Goal: Task Accomplishment & Management: Complete application form

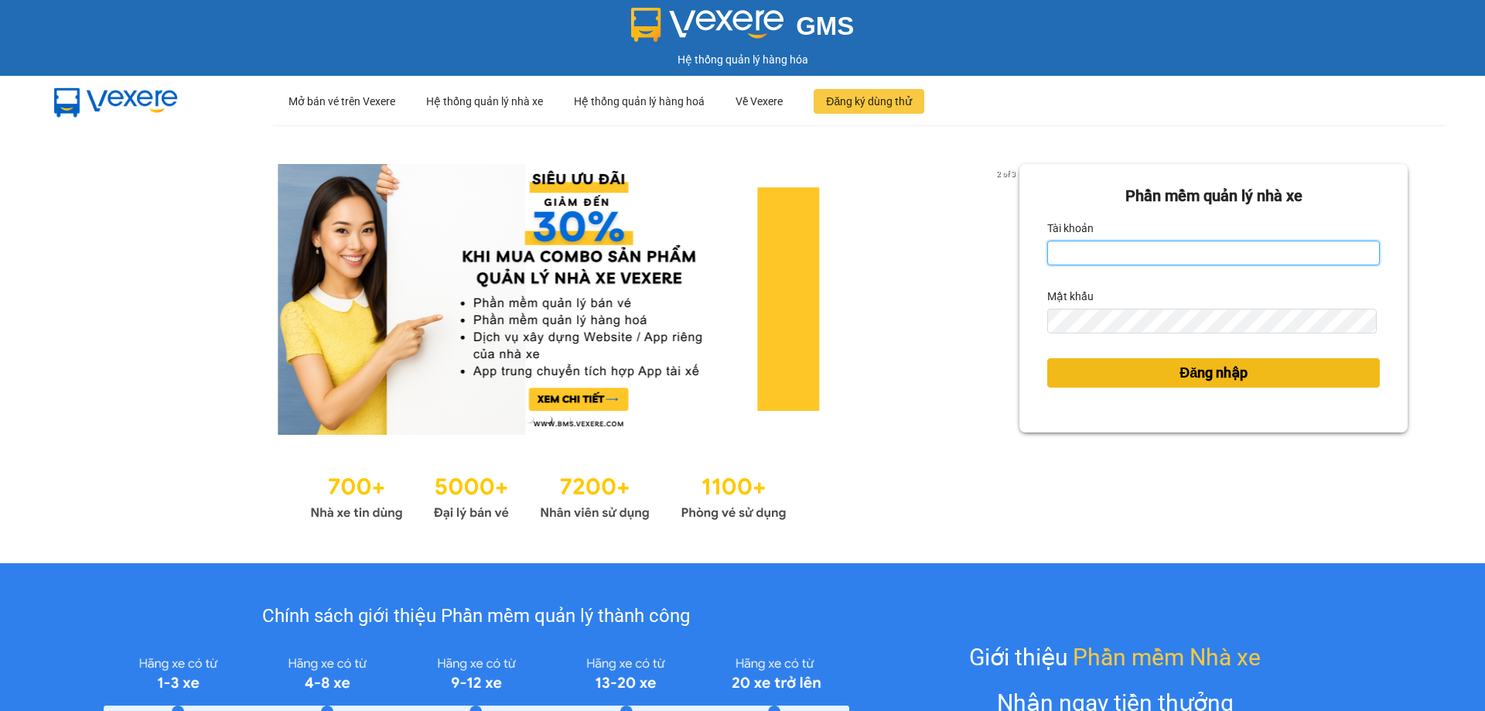
type input "ttnguyen.thoidai"
click at [1246, 375] on button "Đăng nhập" at bounding box center [1214, 372] width 333 height 29
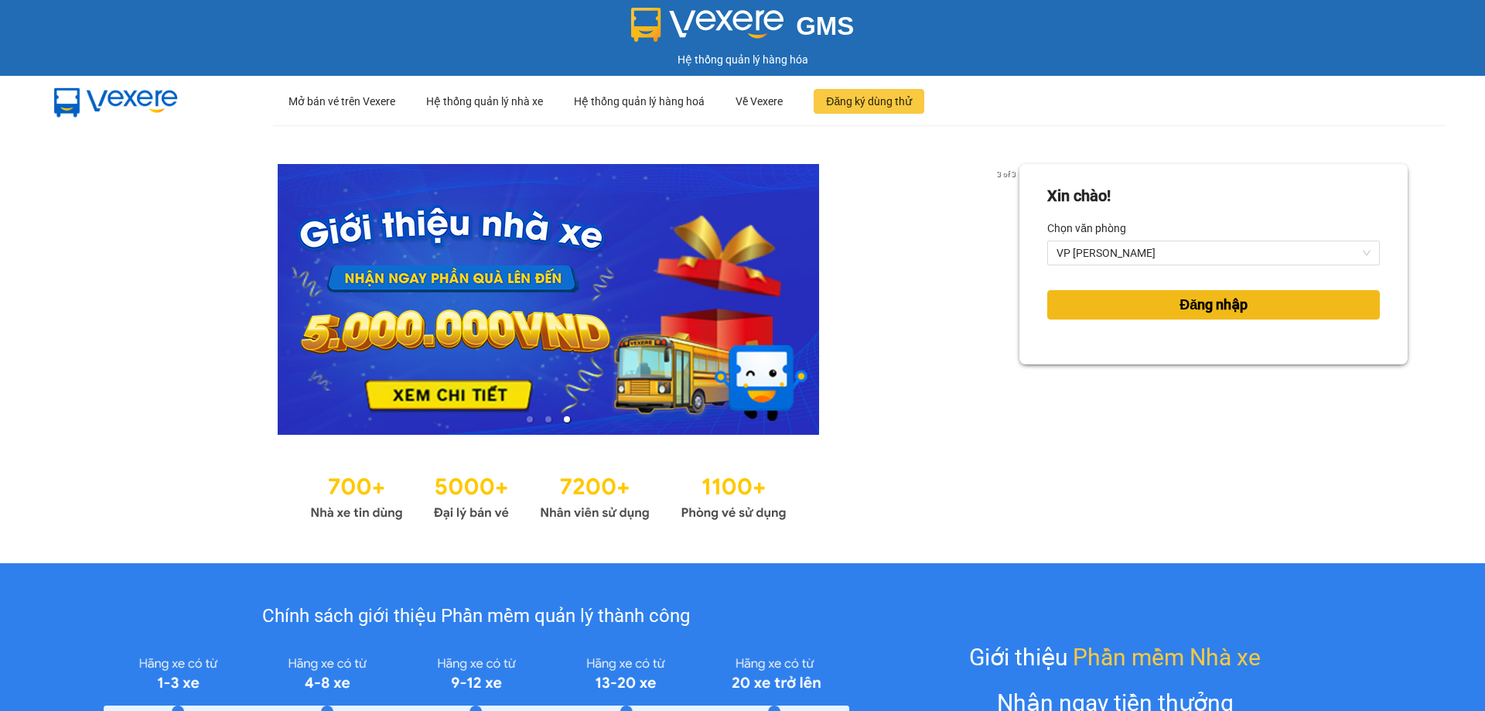
click at [1202, 303] on span "Đăng nhập" at bounding box center [1214, 305] width 68 height 22
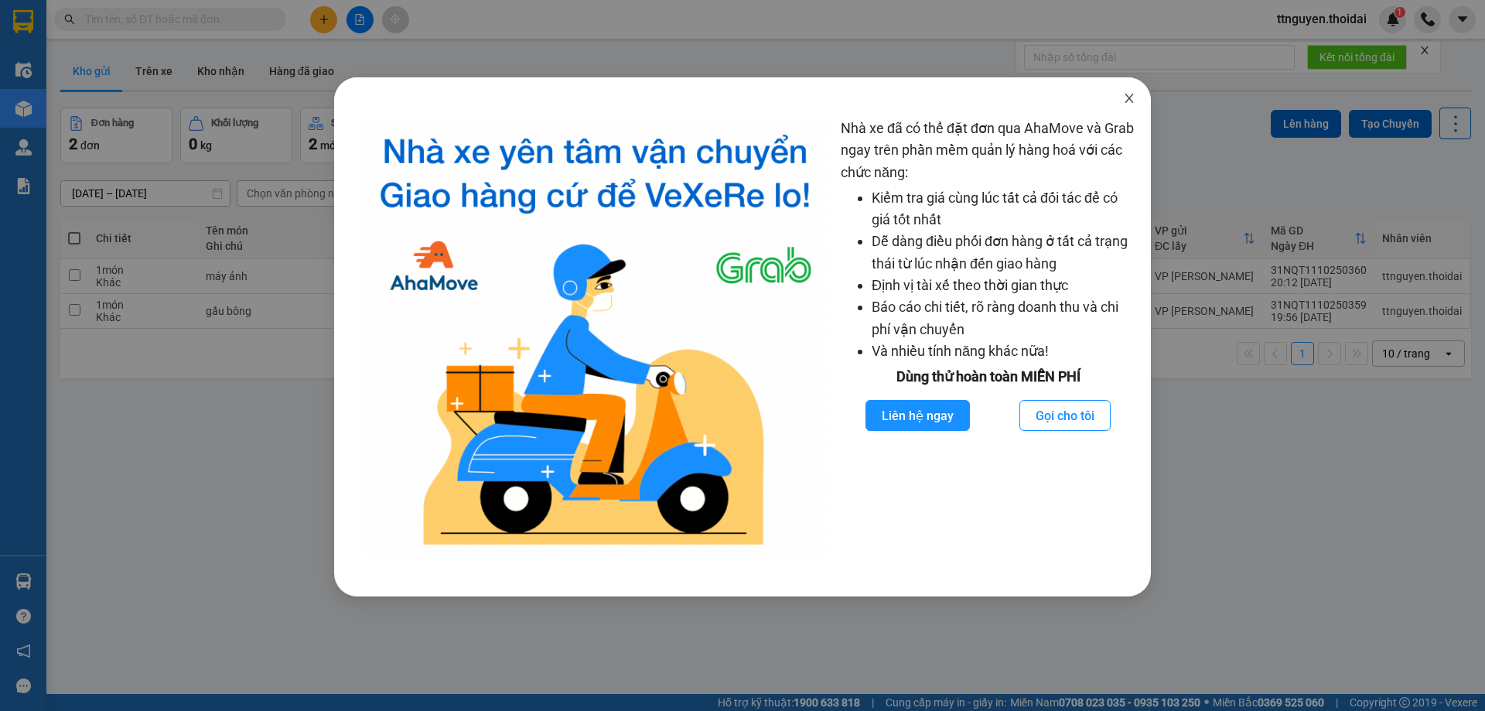
click at [1122, 95] on span "Close" at bounding box center [1129, 98] width 43 height 43
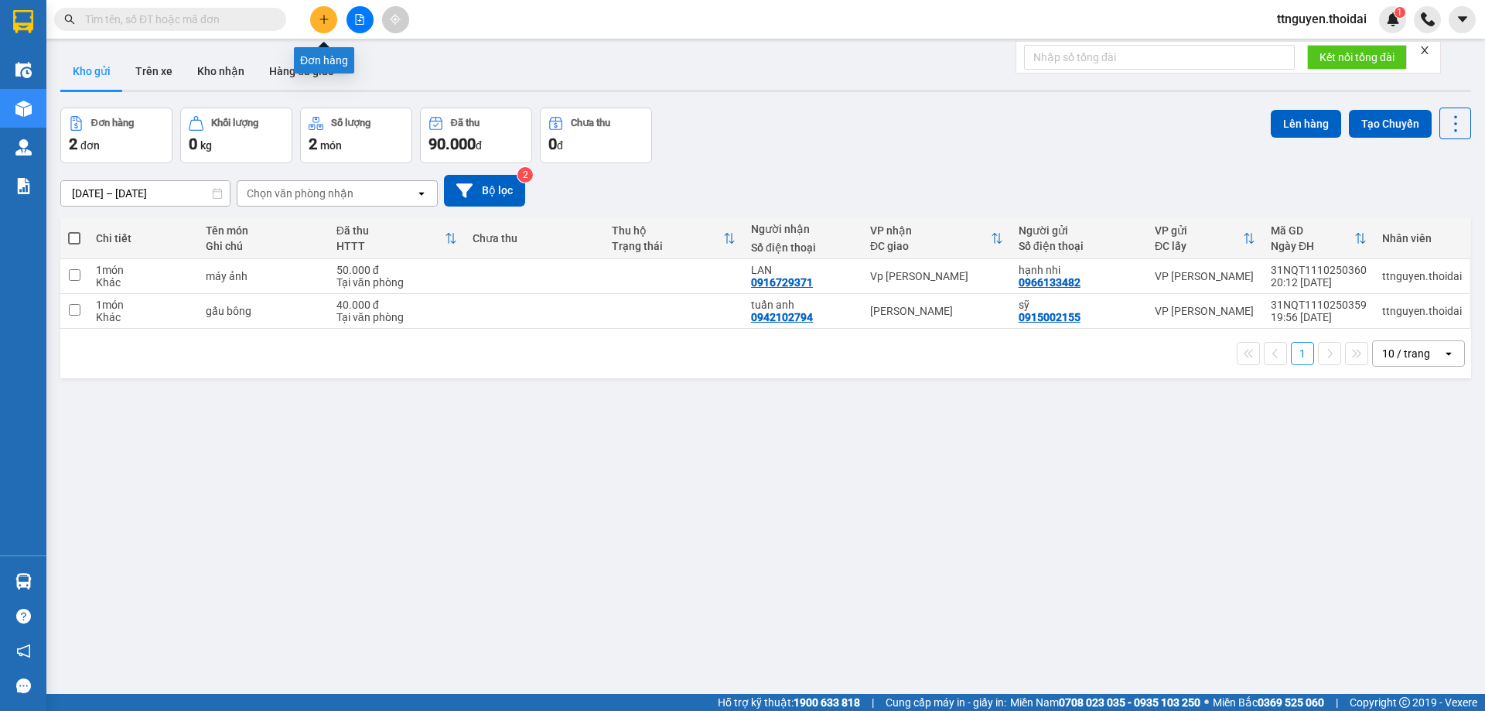
click at [324, 20] on icon "plus" at bounding box center [324, 19] width 11 height 11
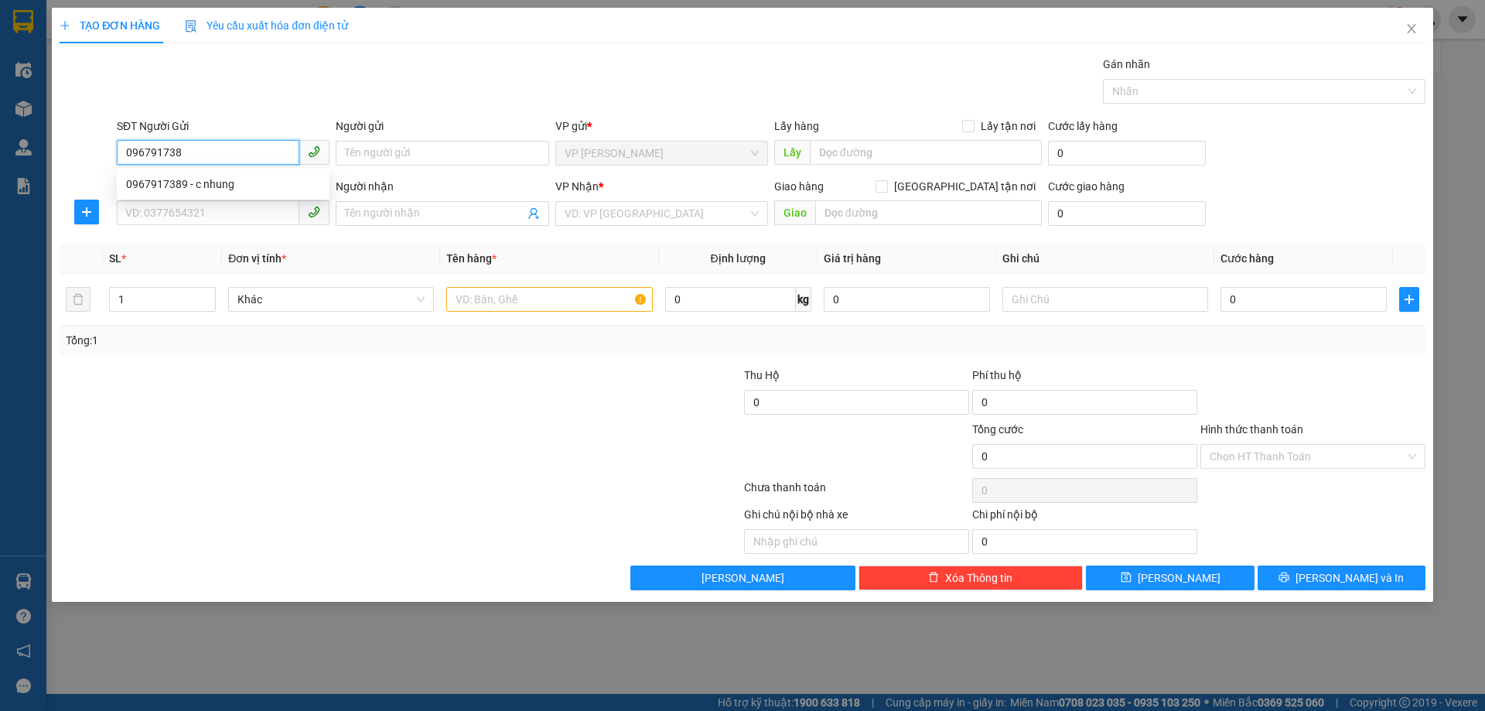
type input "0967917389"
click at [187, 190] on div "0967917389 - c nhung" at bounding box center [223, 184] width 194 height 17
type input "c nhung"
type input "0967917389"
click at [180, 209] on input "SĐT Người Nhận *" at bounding box center [208, 212] width 183 height 25
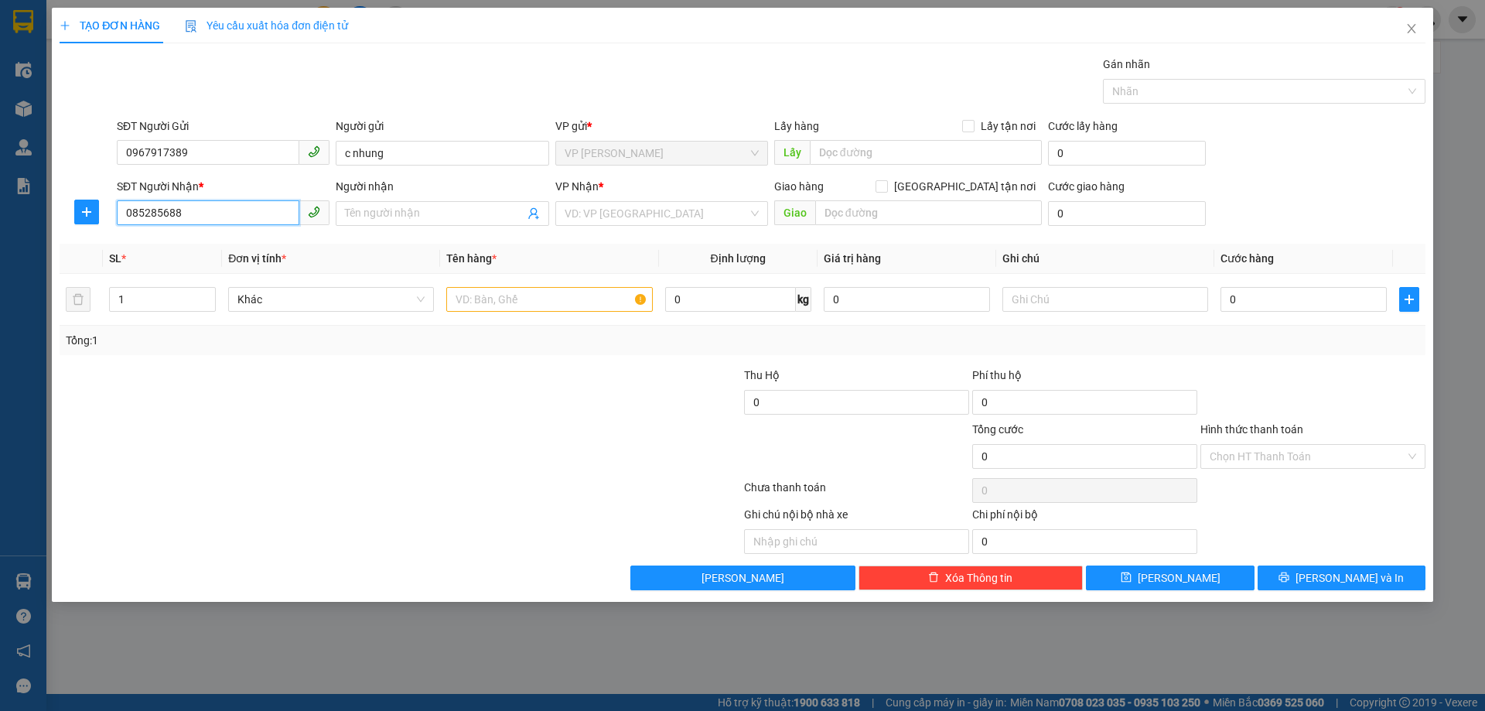
type input "0852856889"
click at [176, 243] on div "0852856889 - đạt" at bounding box center [223, 244] width 194 height 17
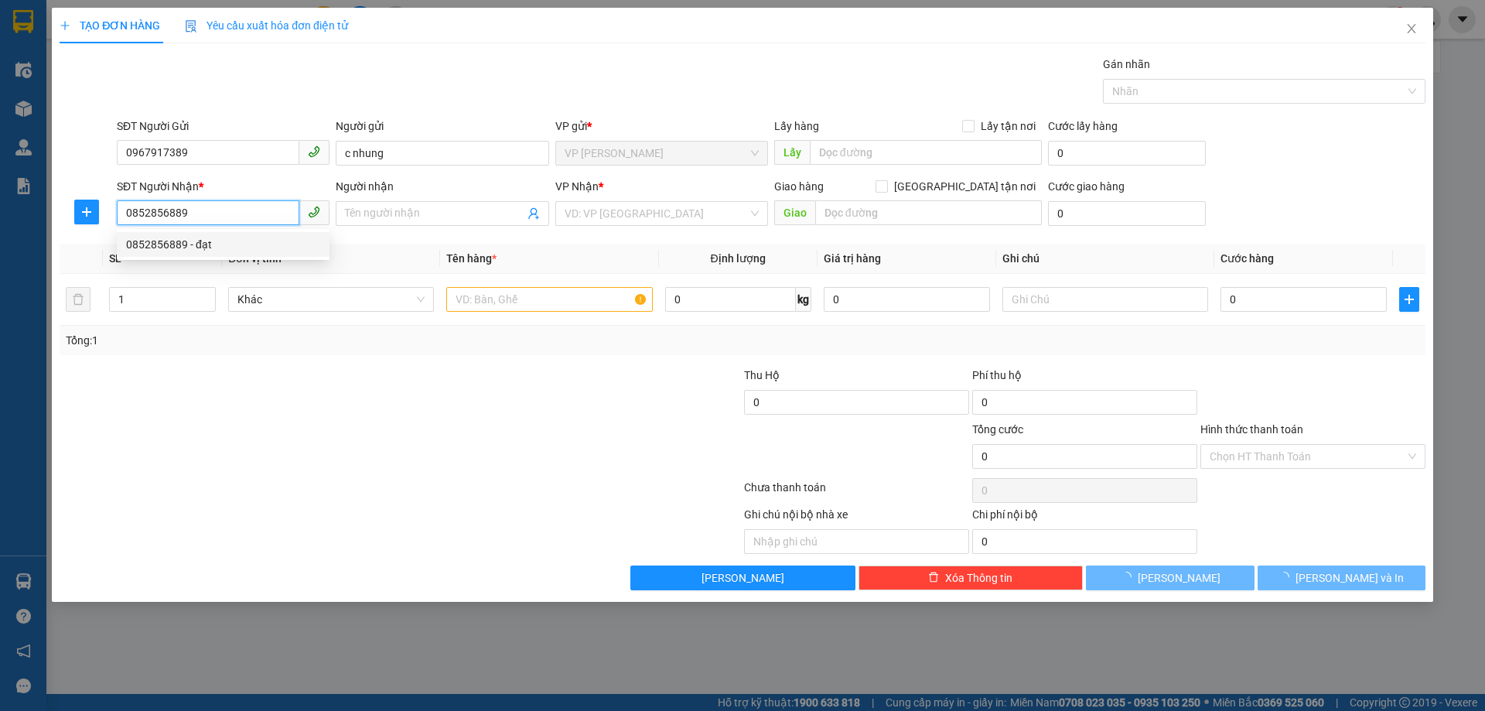
type input "đạt"
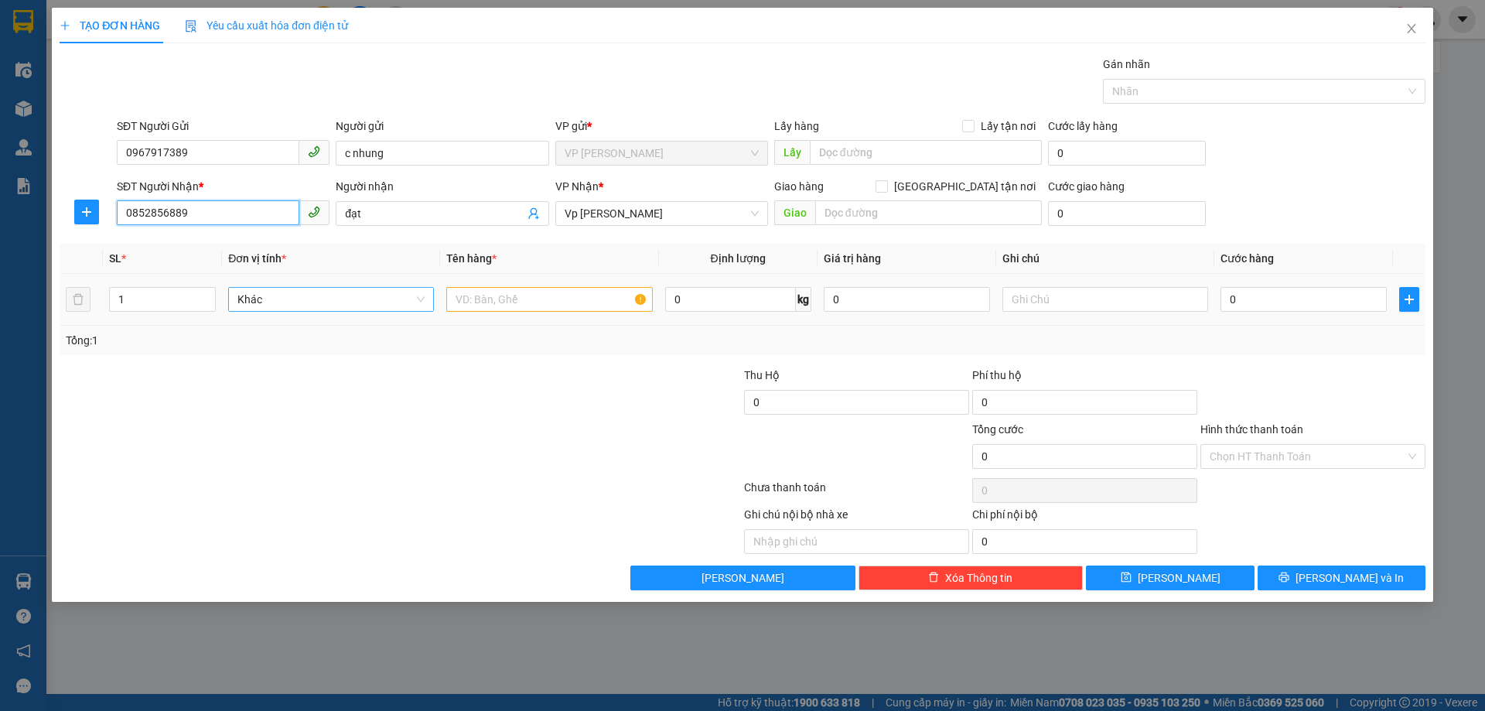
click at [383, 303] on span "Khác" at bounding box center [331, 299] width 187 height 23
type input "0852856889"
click at [558, 297] on input "text" at bounding box center [549, 299] width 206 height 25
type input "2 thung giấy A4"
click at [892, 300] on input "0" at bounding box center [907, 299] width 166 height 25
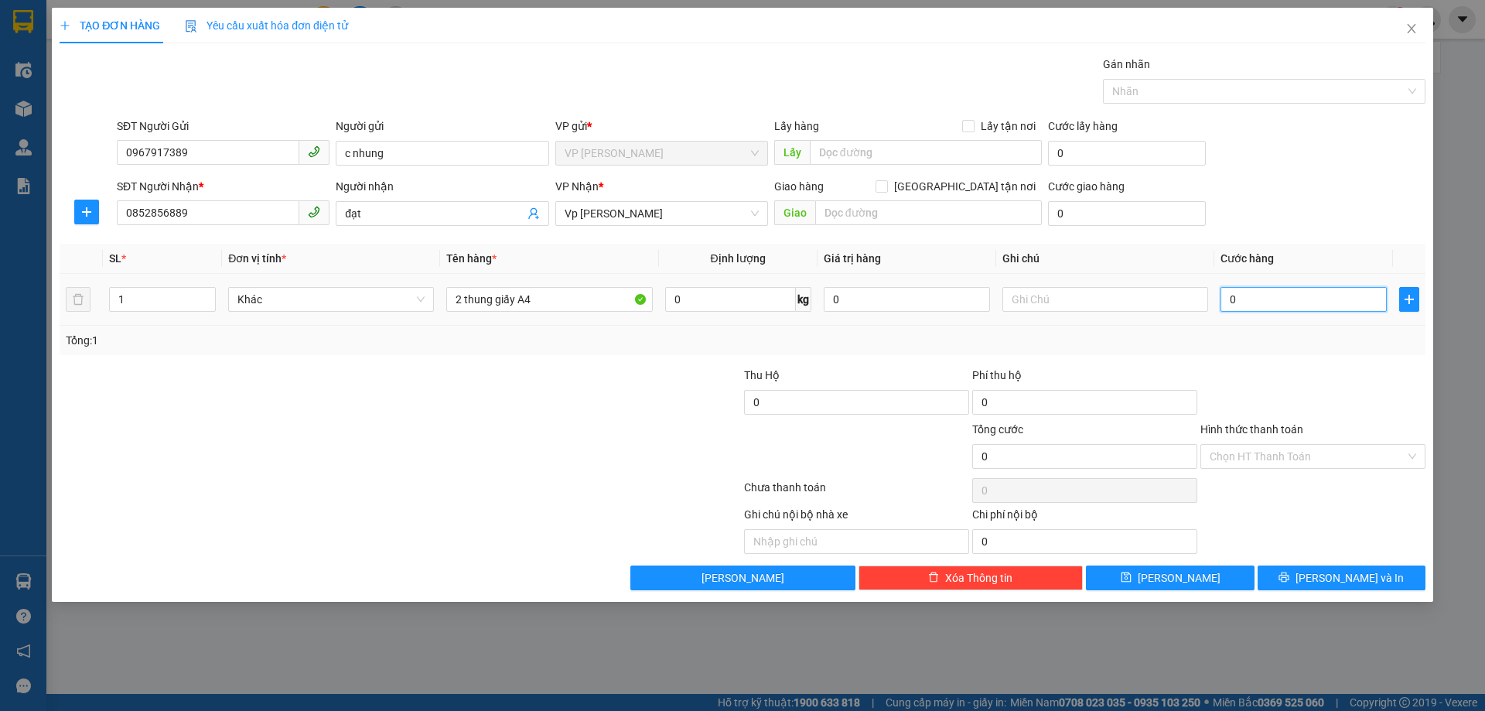
click at [1303, 299] on input "0" at bounding box center [1304, 299] width 166 height 25
click at [1236, 301] on input "0" at bounding box center [1304, 299] width 166 height 25
click at [1246, 300] on input "0" at bounding box center [1304, 299] width 166 height 25
click at [1154, 347] on div "Tổng: 1" at bounding box center [743, 340] width 1354 height 17
click at [1282, 297] on input "0" at bounding box center [1304, 299] width 166 height 25
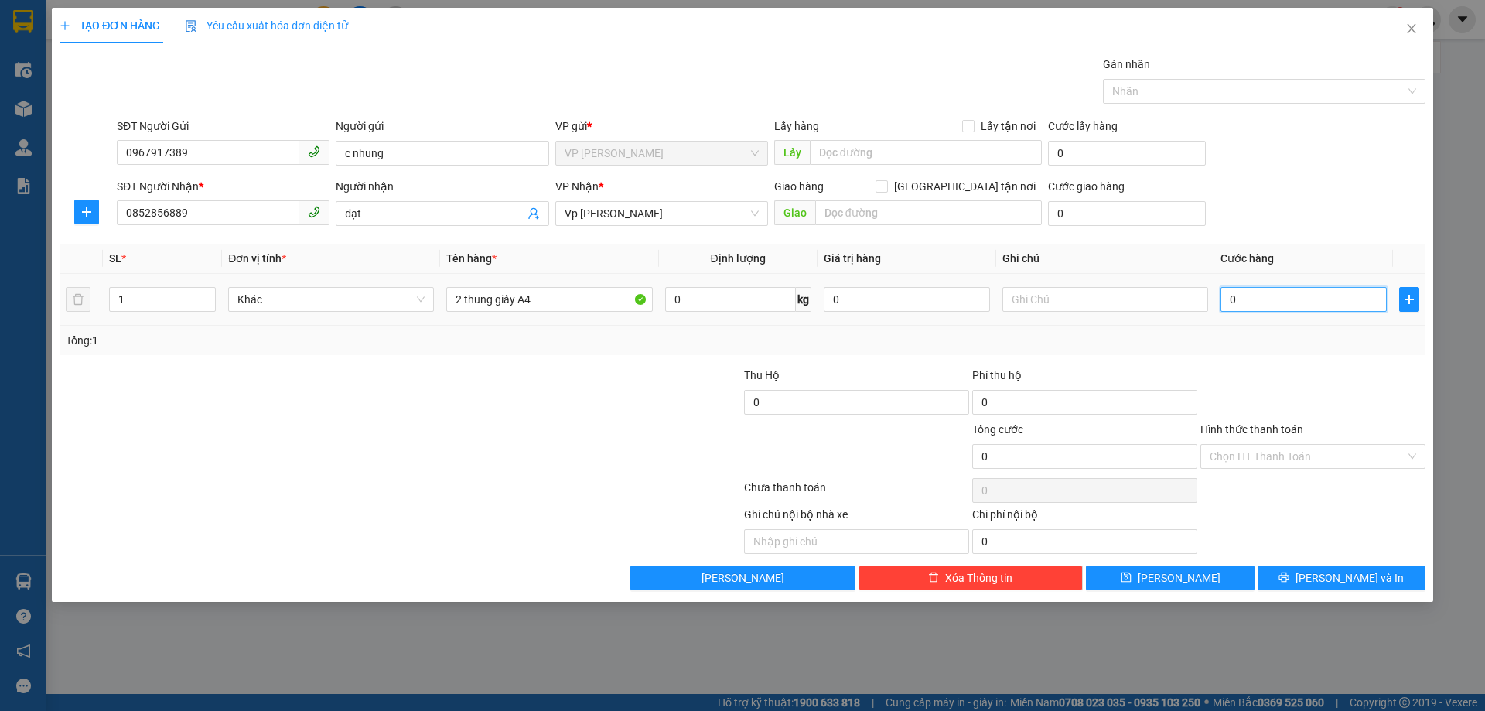
click at [1250, 304] on input "0" at bounding box center [1304, 299] width 166 height 25
type input "006"
type input "6"
type input "0.066"
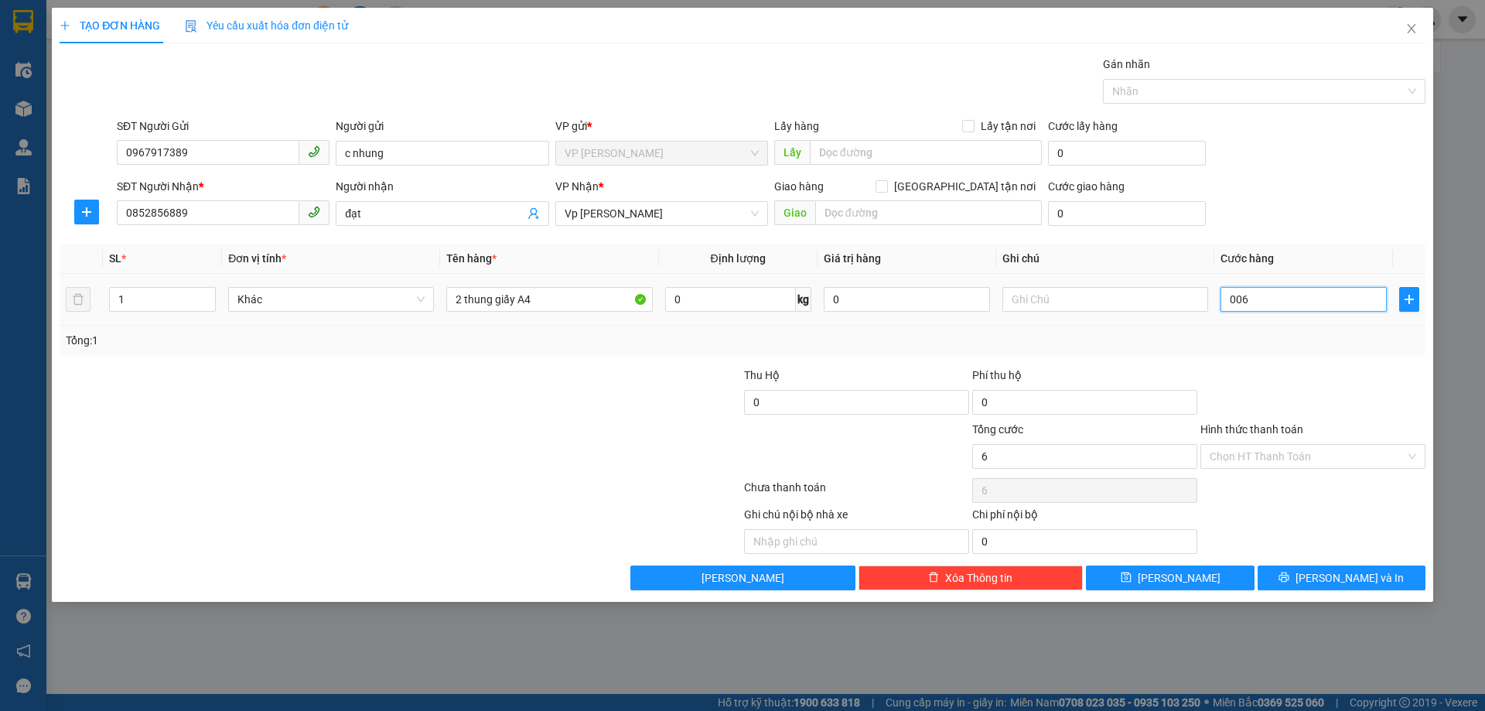
type input "66"
type input "00.666"
type input "666"
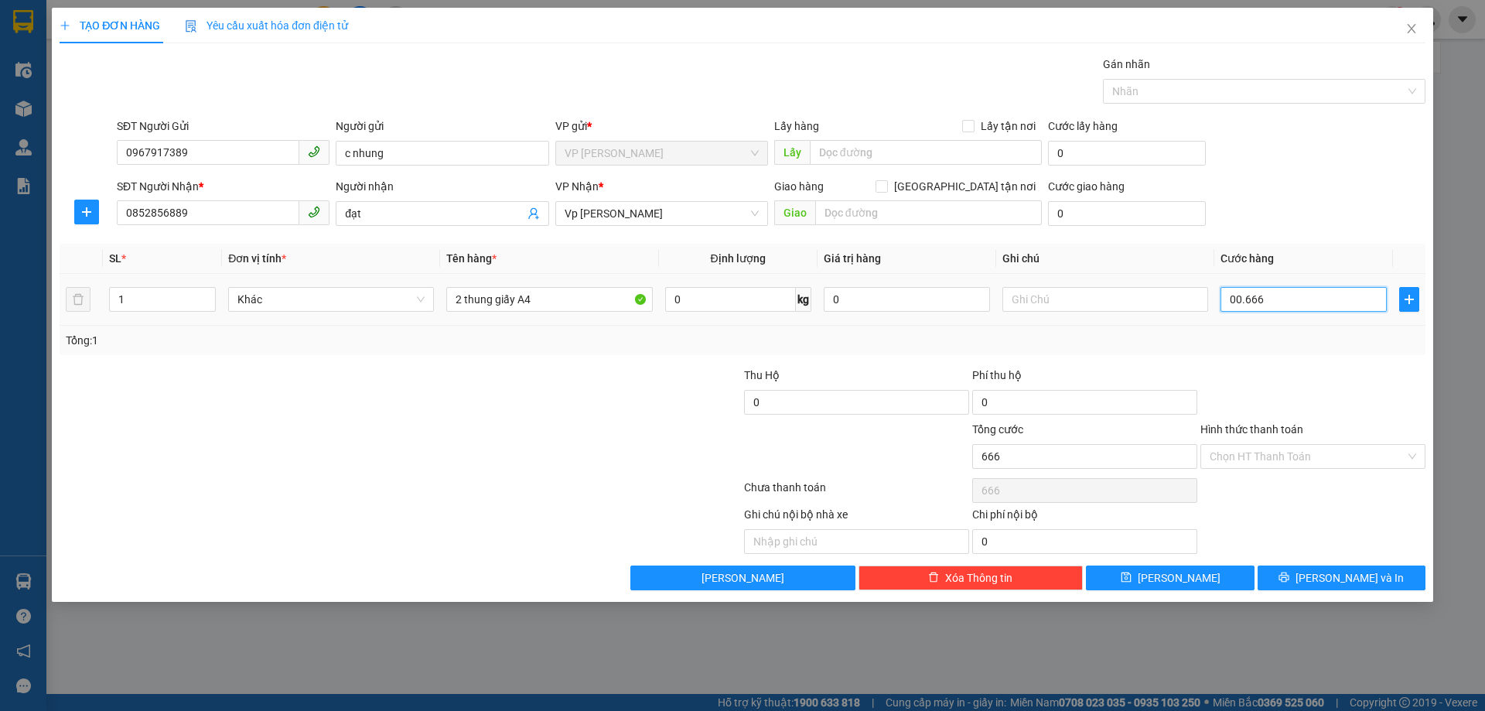
type input "00.066"
type input "66"
type input "0.006"
type input "6"
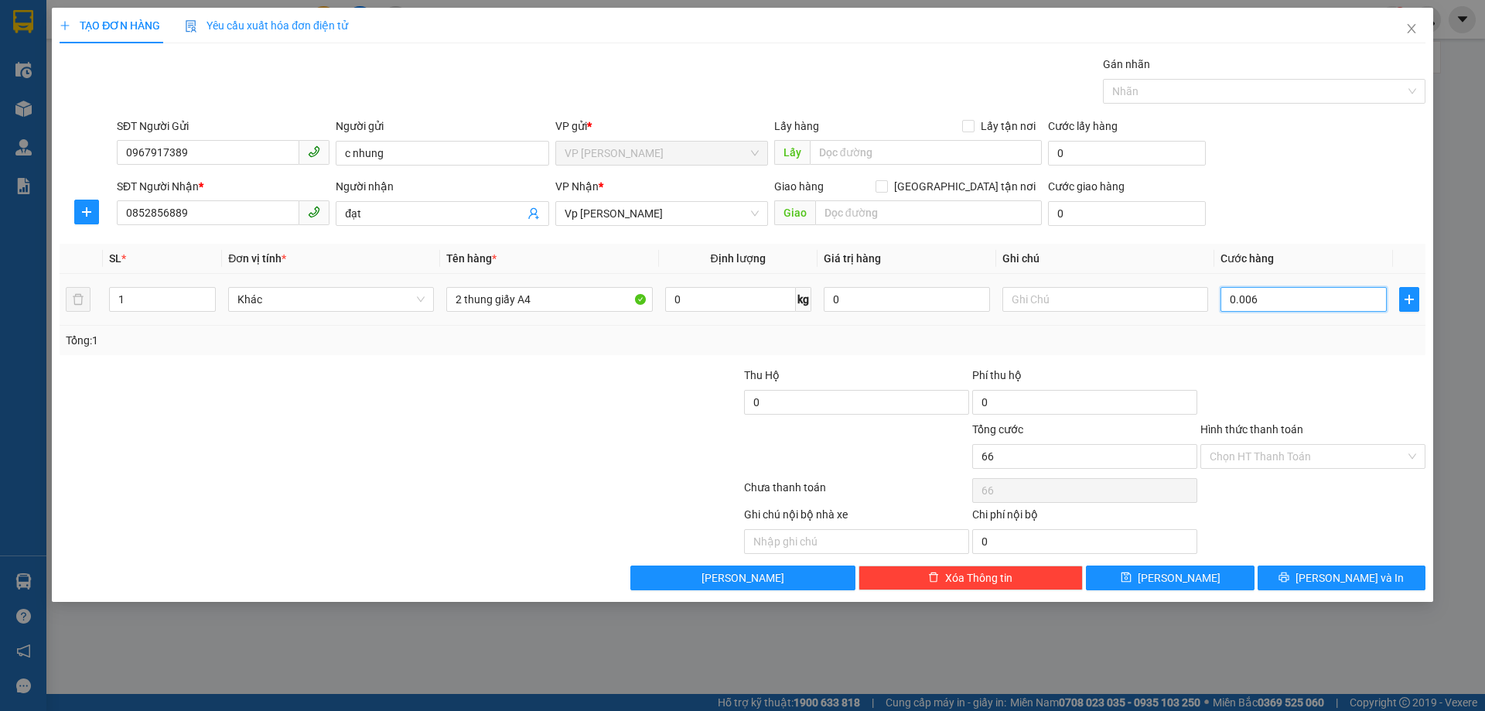
type input "6"
type input "000"
type input "0"
type input "60"
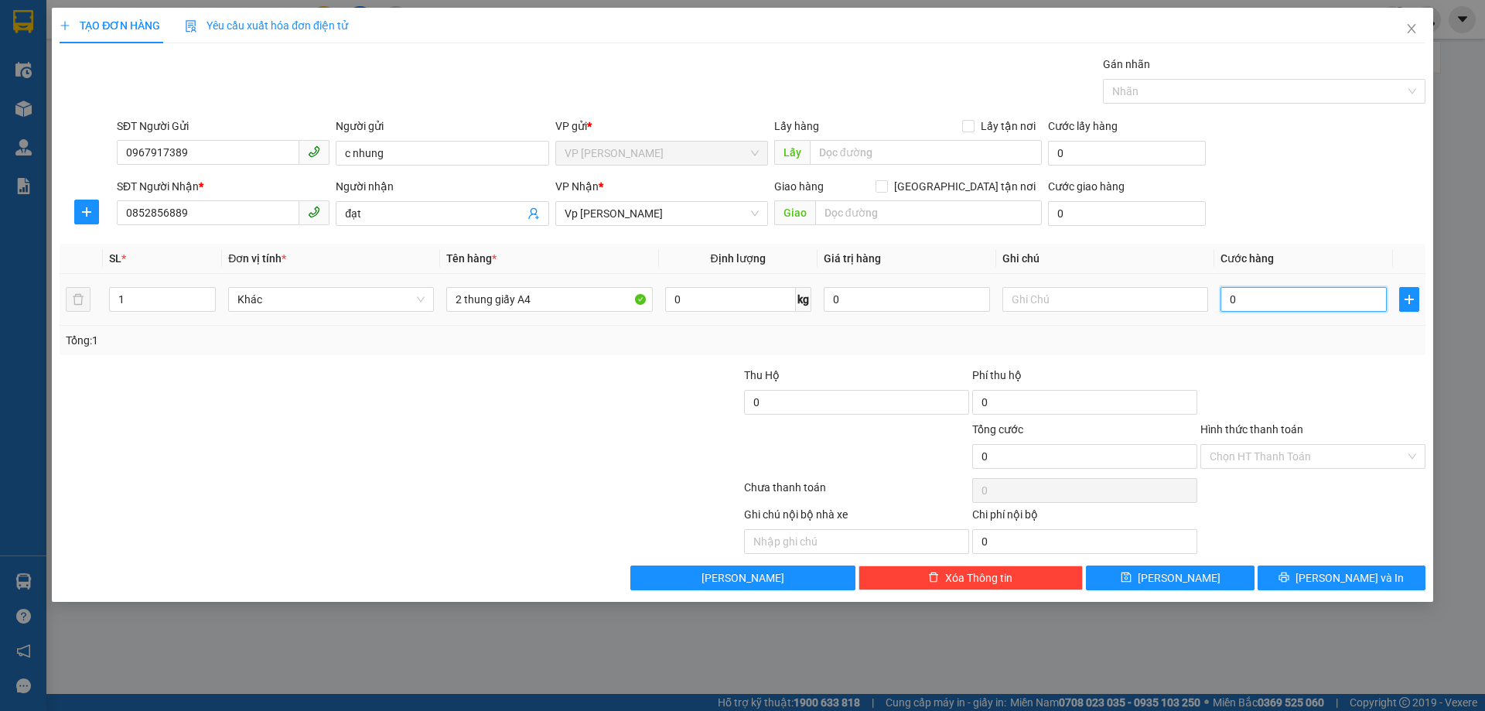
type input "60"
type input "660"
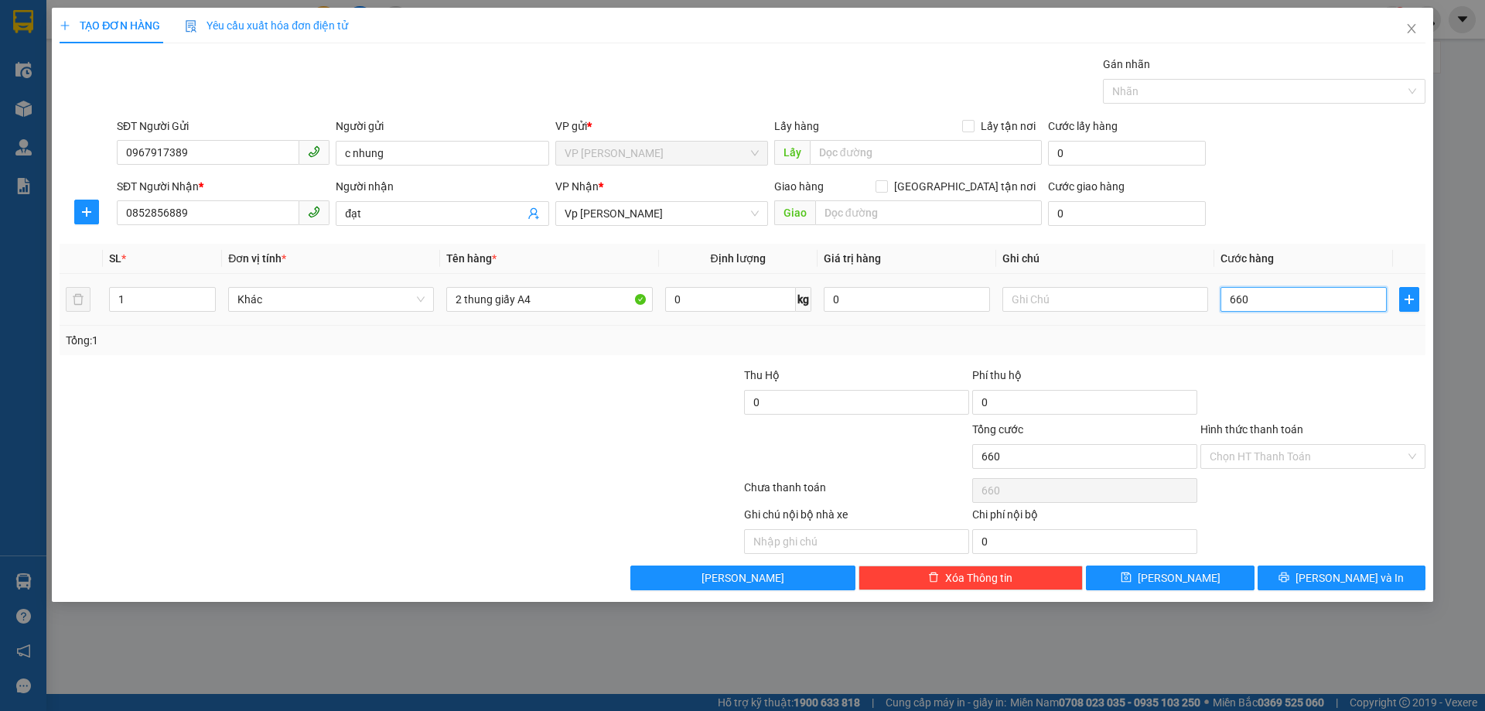
type input "6.660"
type input "666"
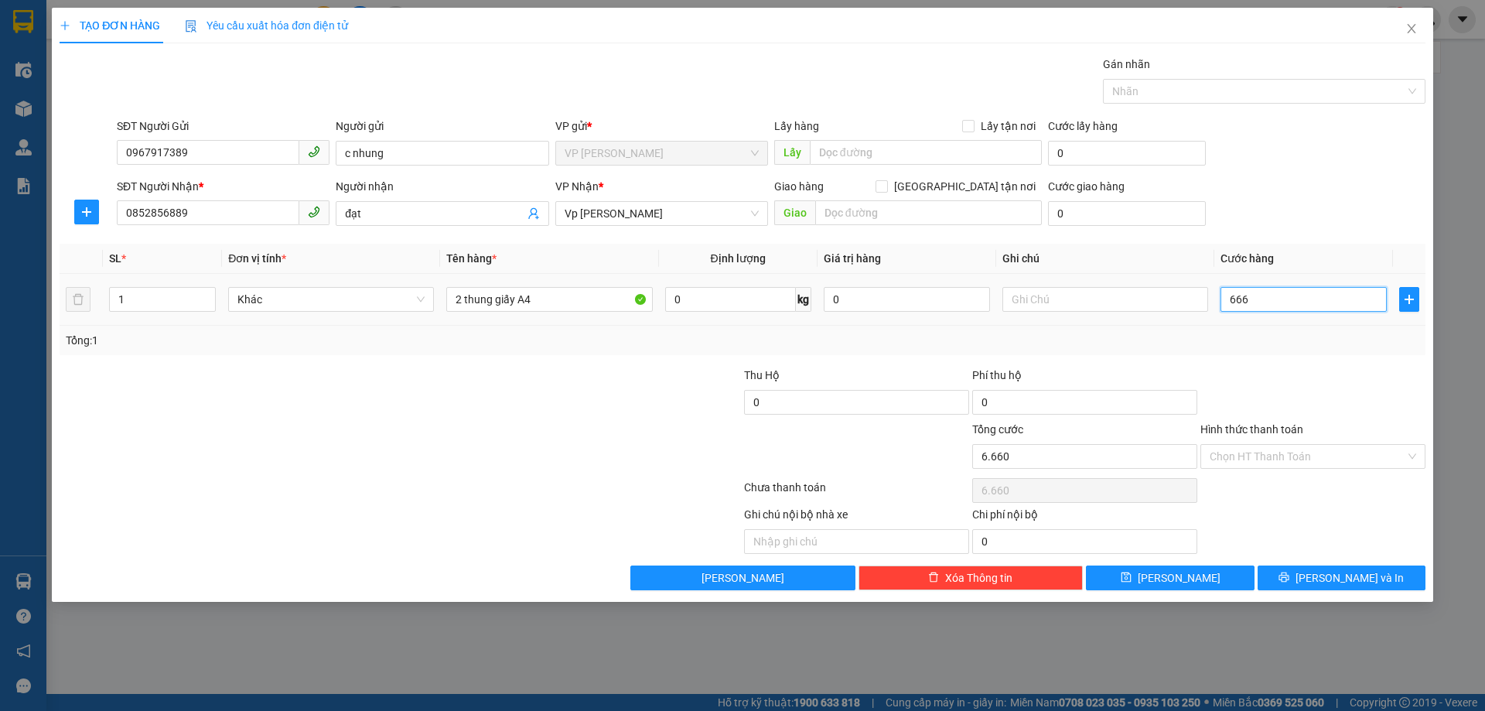
type input "666"
type input "66"
type input "6"
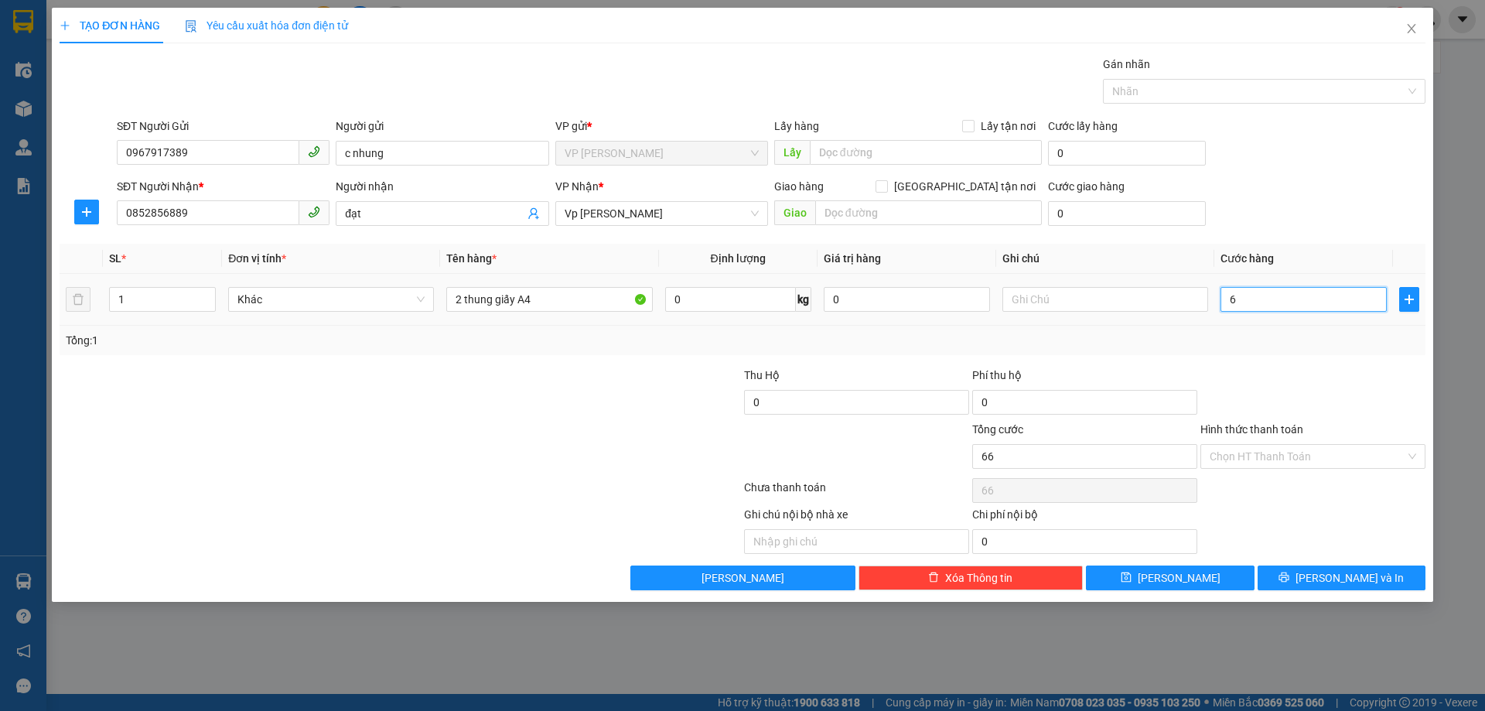
type input "6"
type input "060"
type input "60"
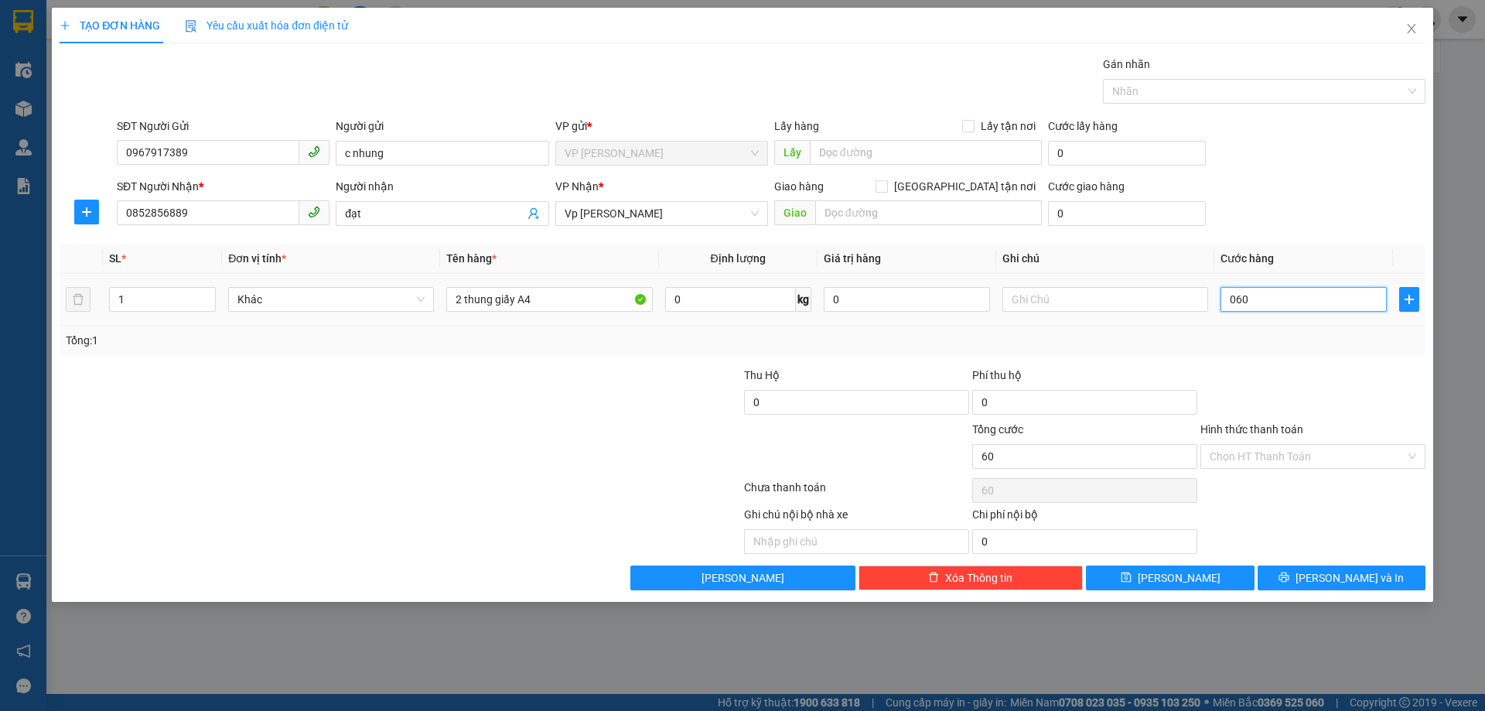
type input "0.600"
type input "600"
type input "060"
type input "60"
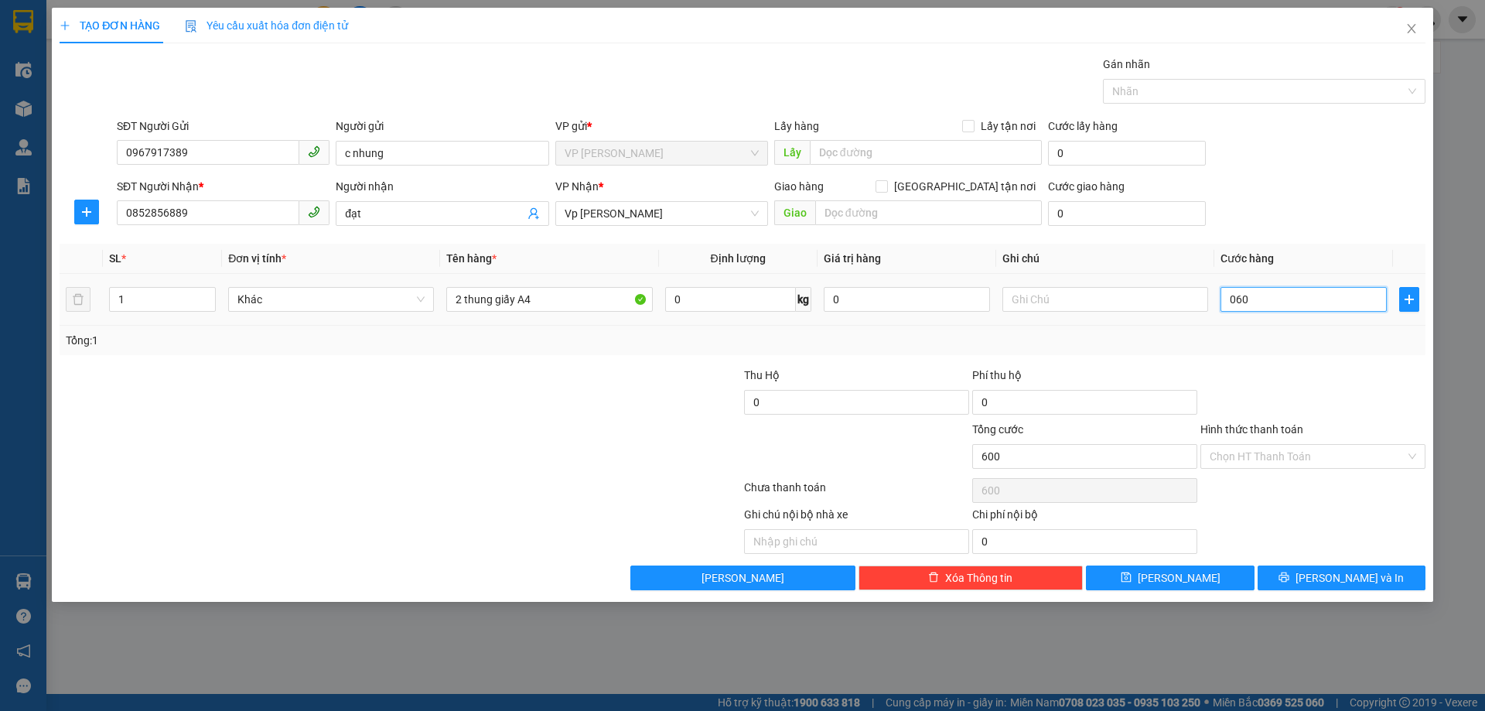
type input "60"
type input "06"
type input "6"
type input "0"
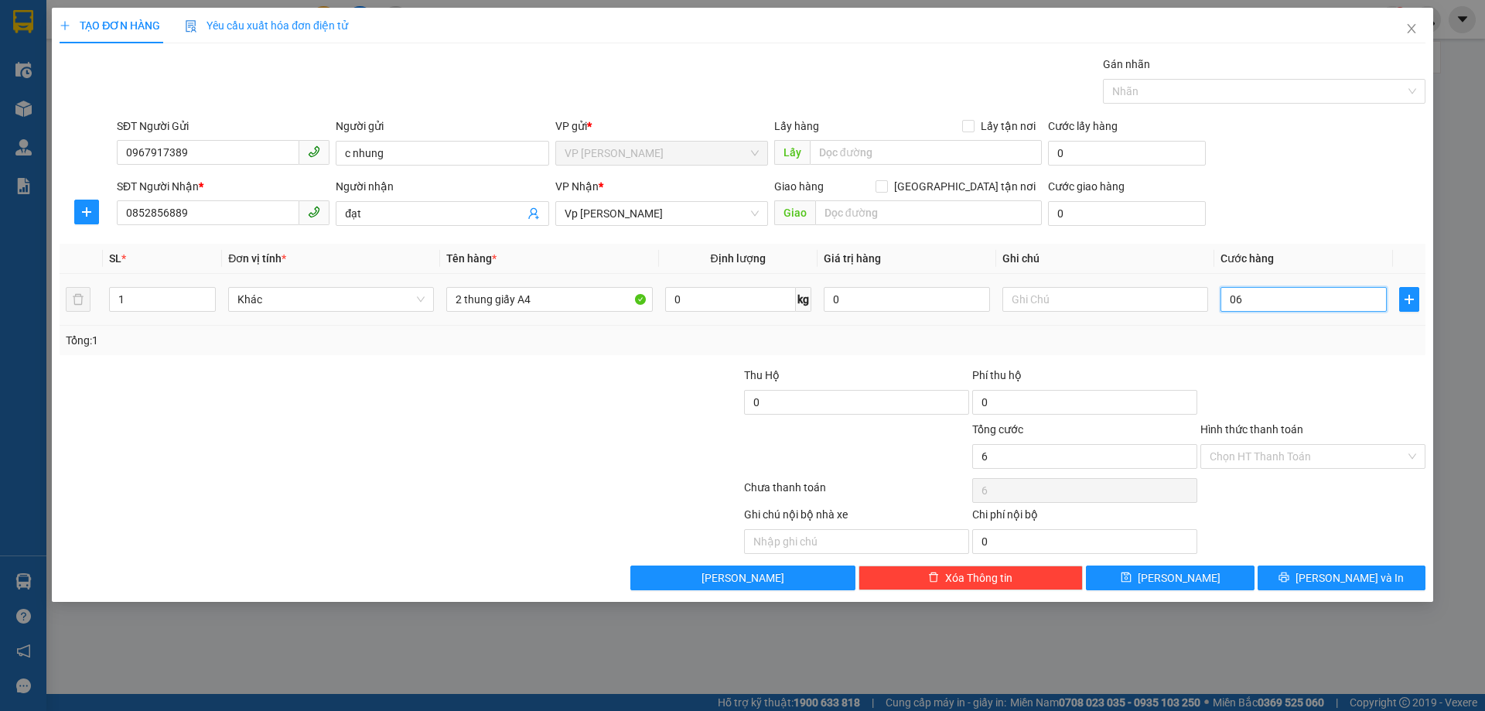
type input "0"
type input "60"
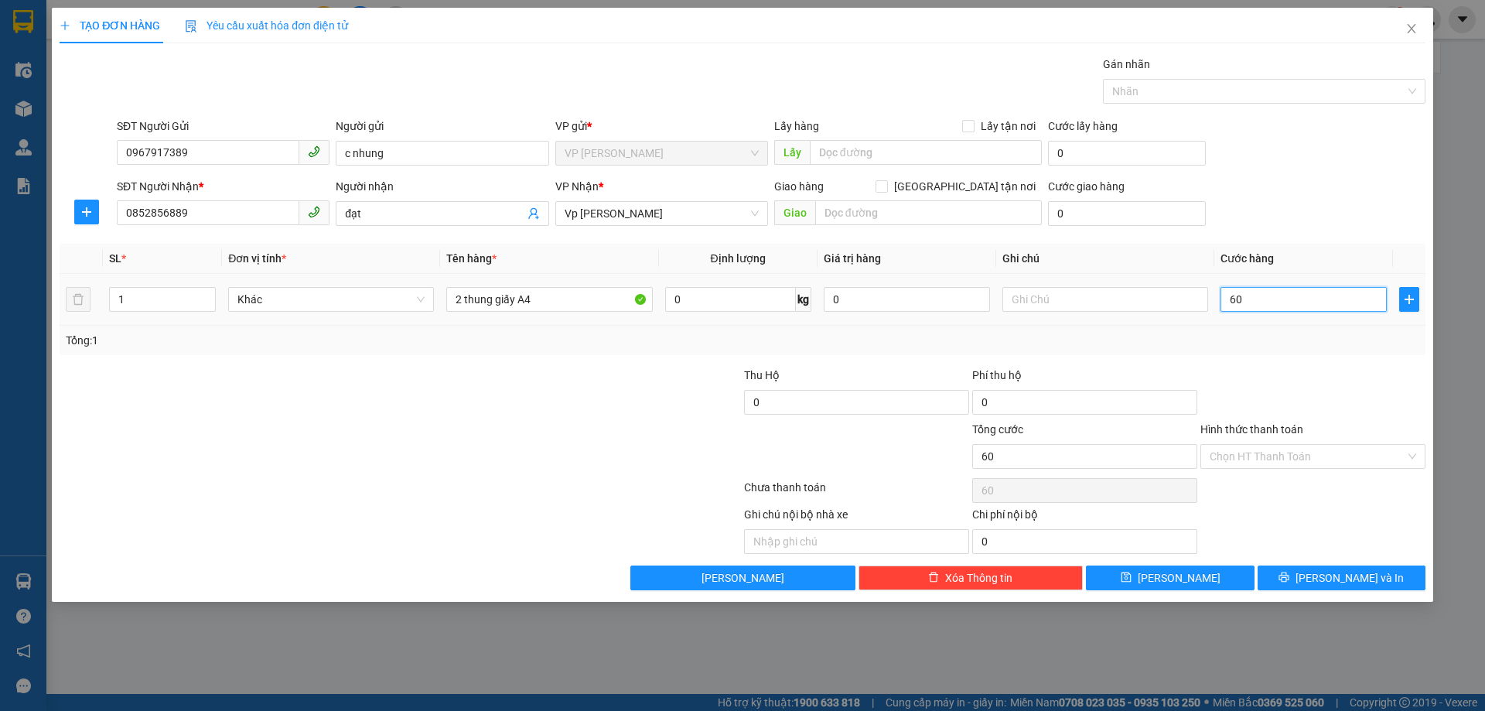
type input "660"
type input "60"
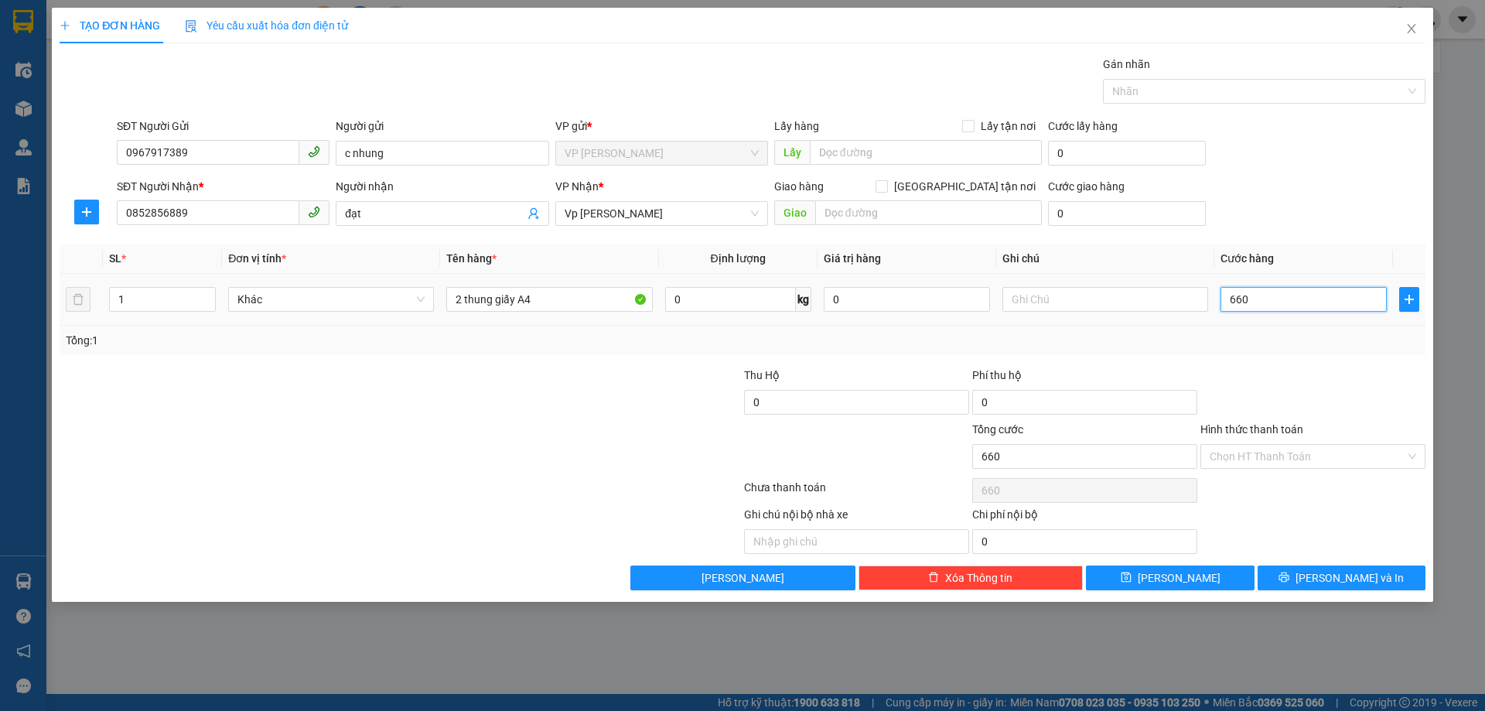
type input "60"
type input "600"
type input "6.000"
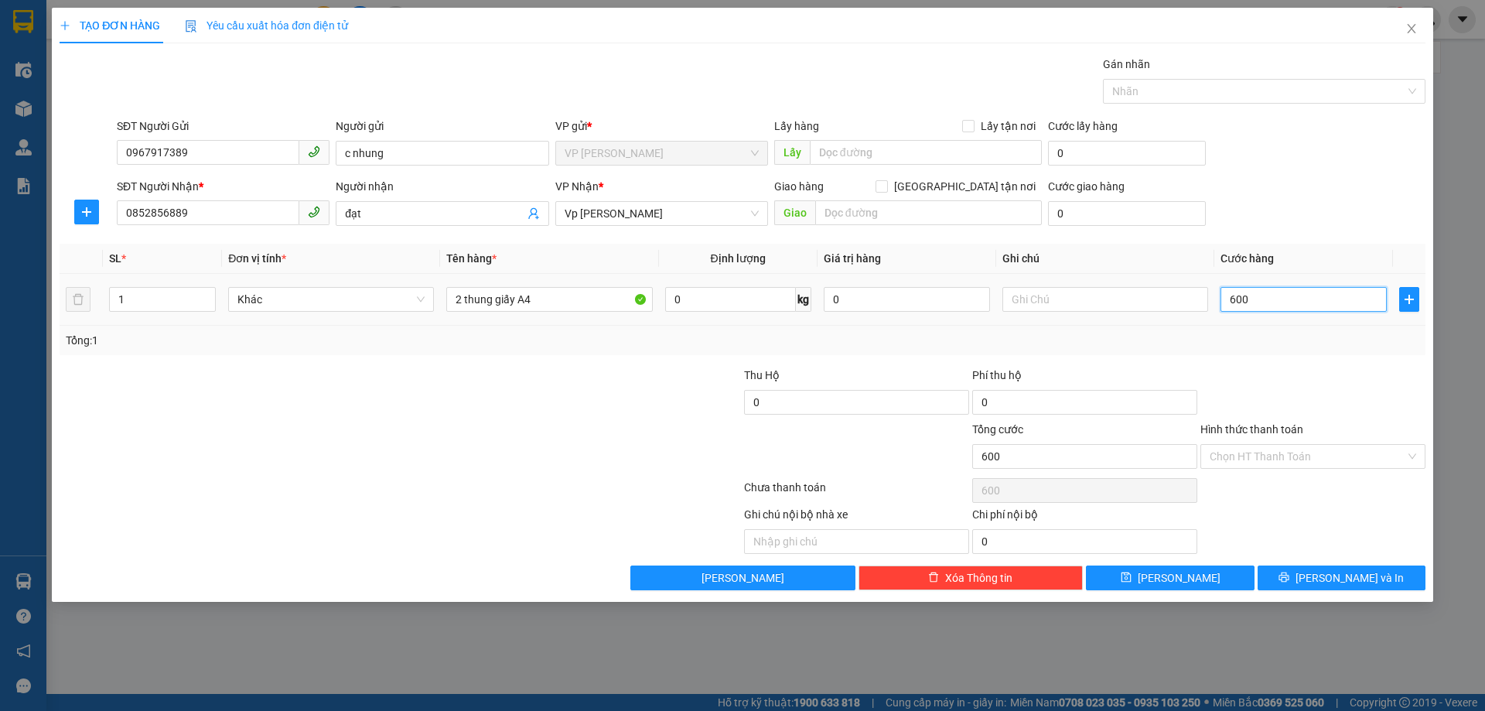
type input "6.000"
type input "66.000"
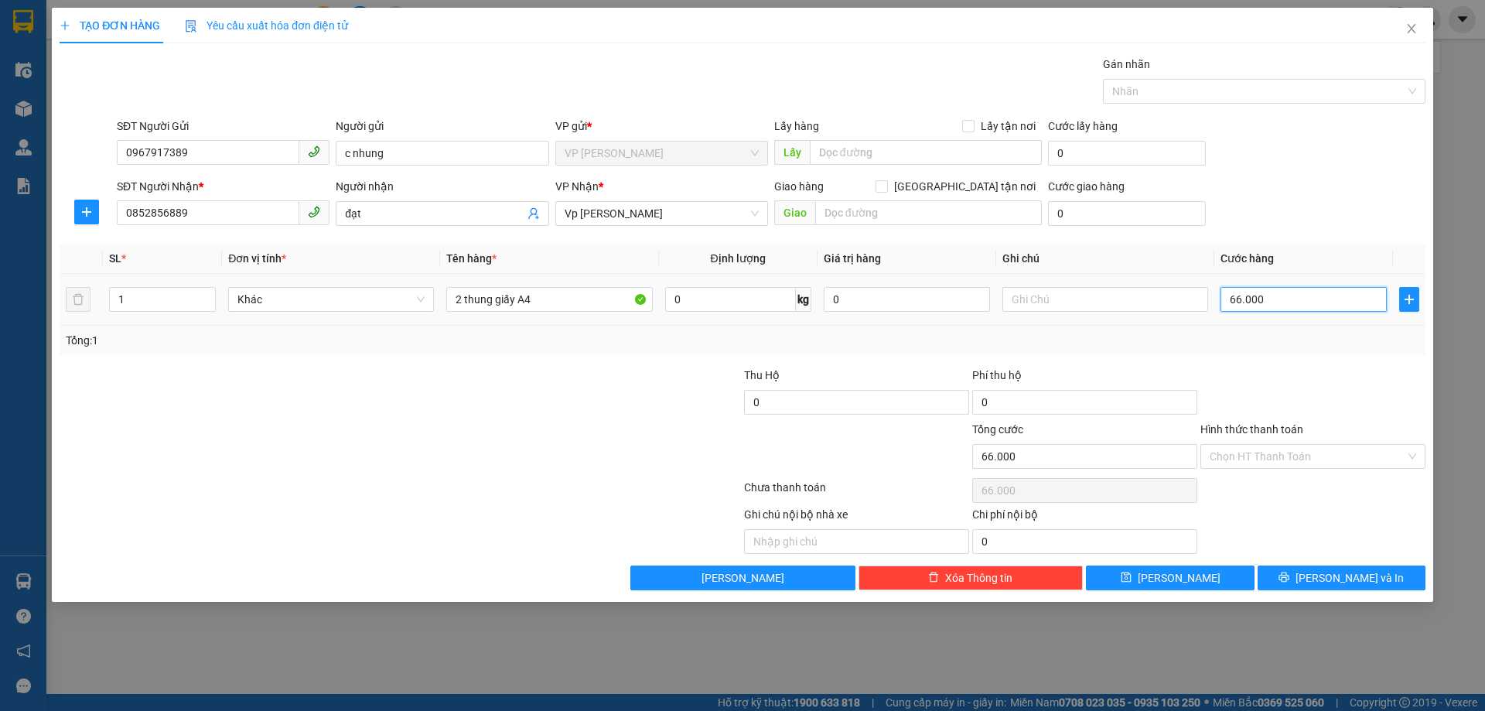
type input "66.600"
type input "6.660"
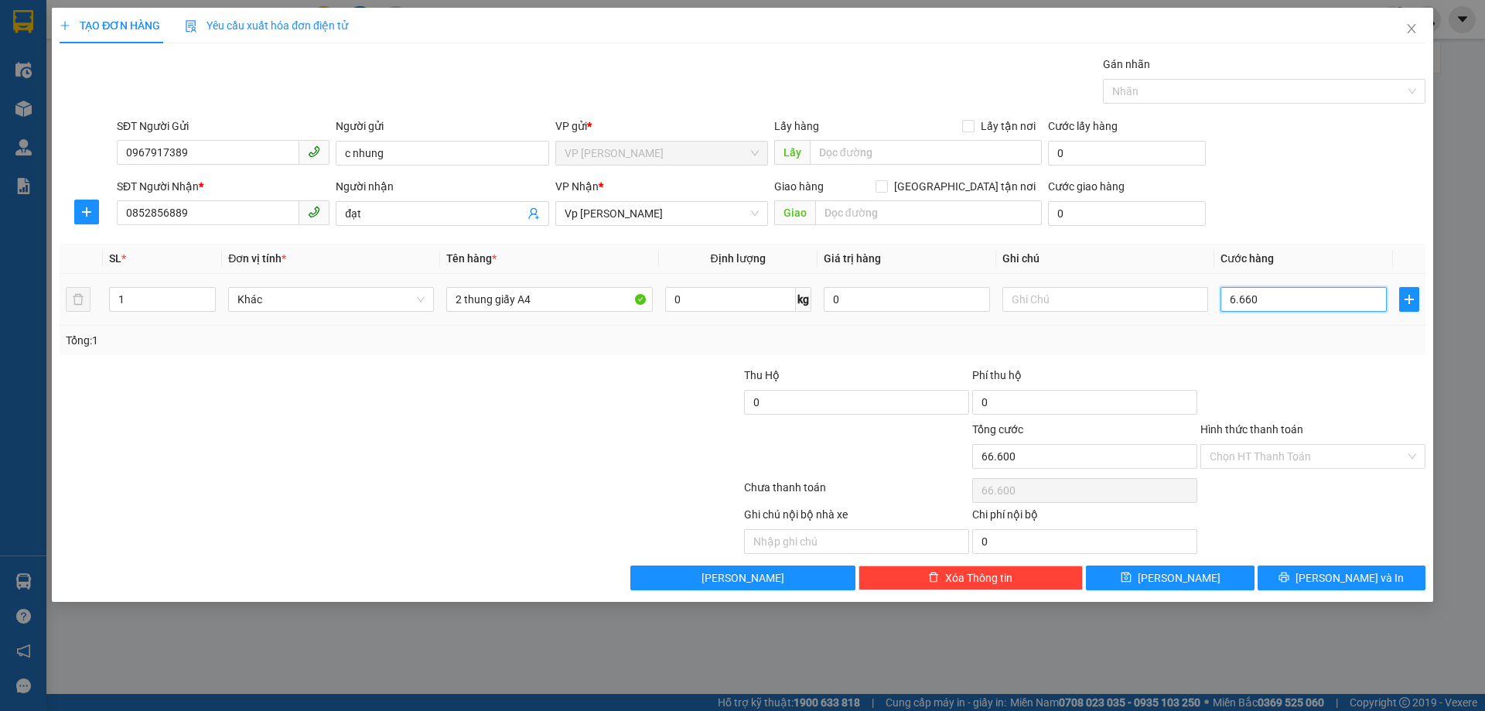
type input "6.660"
type input "666"
type input "66"
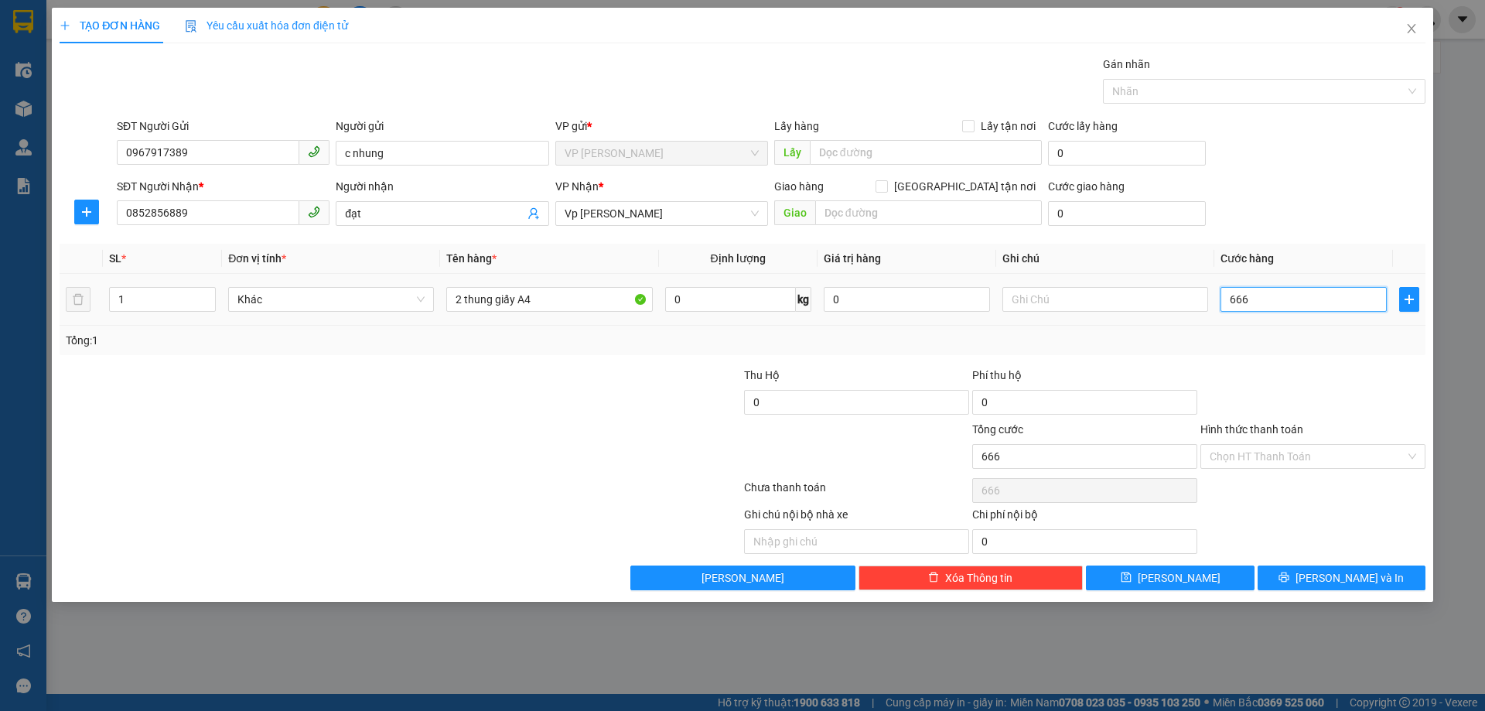
type input "66"
type input "6"
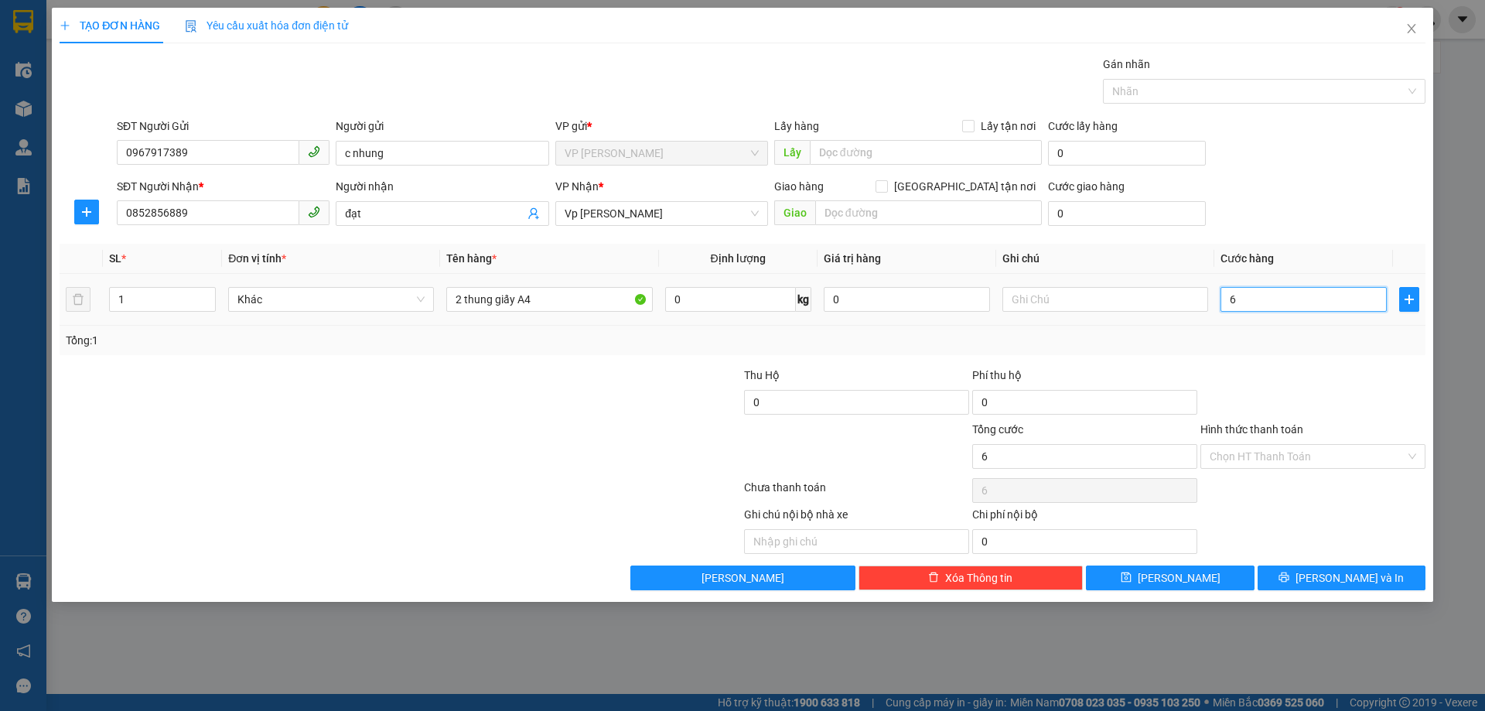
type input "060"
type input "60"
type input "0.600"
type input "600"
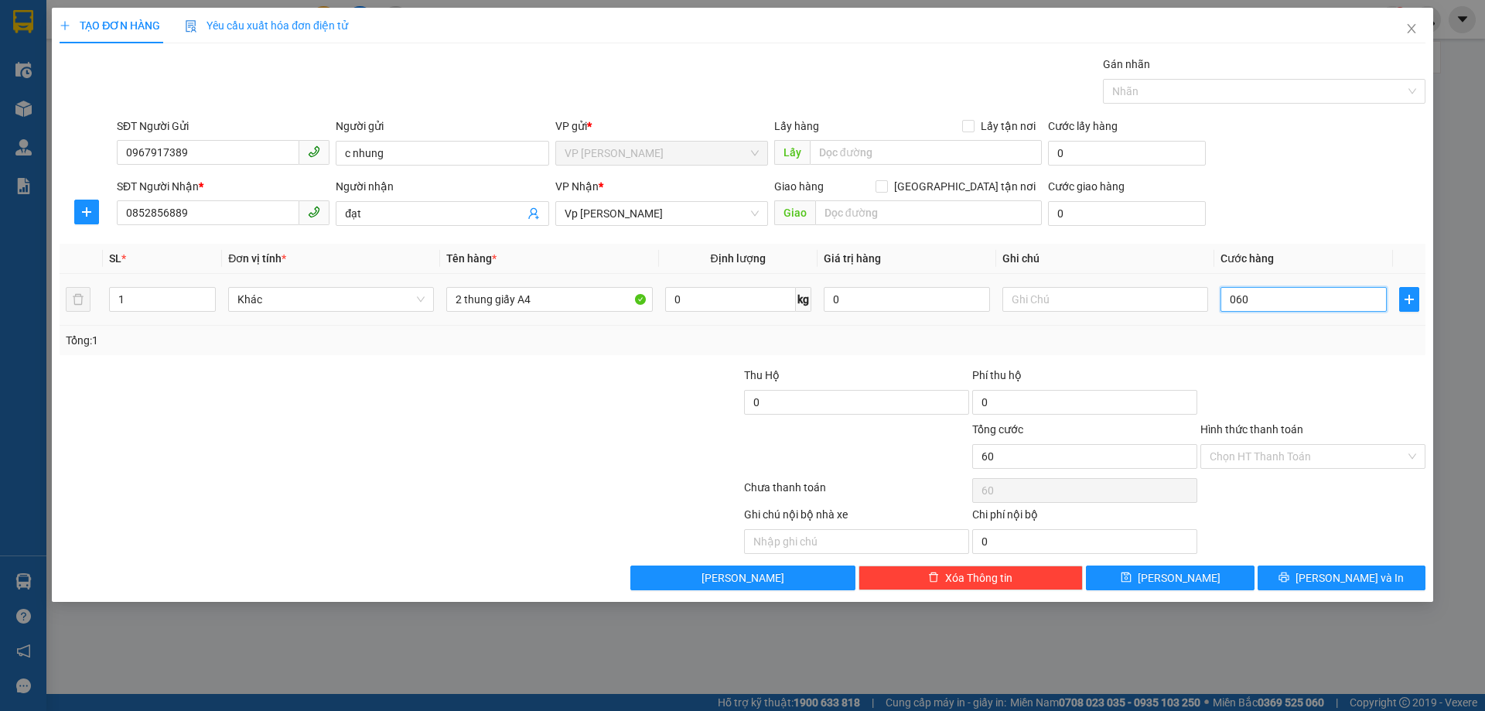
type input "600"
type input "060"
type input "60"
type input "06"
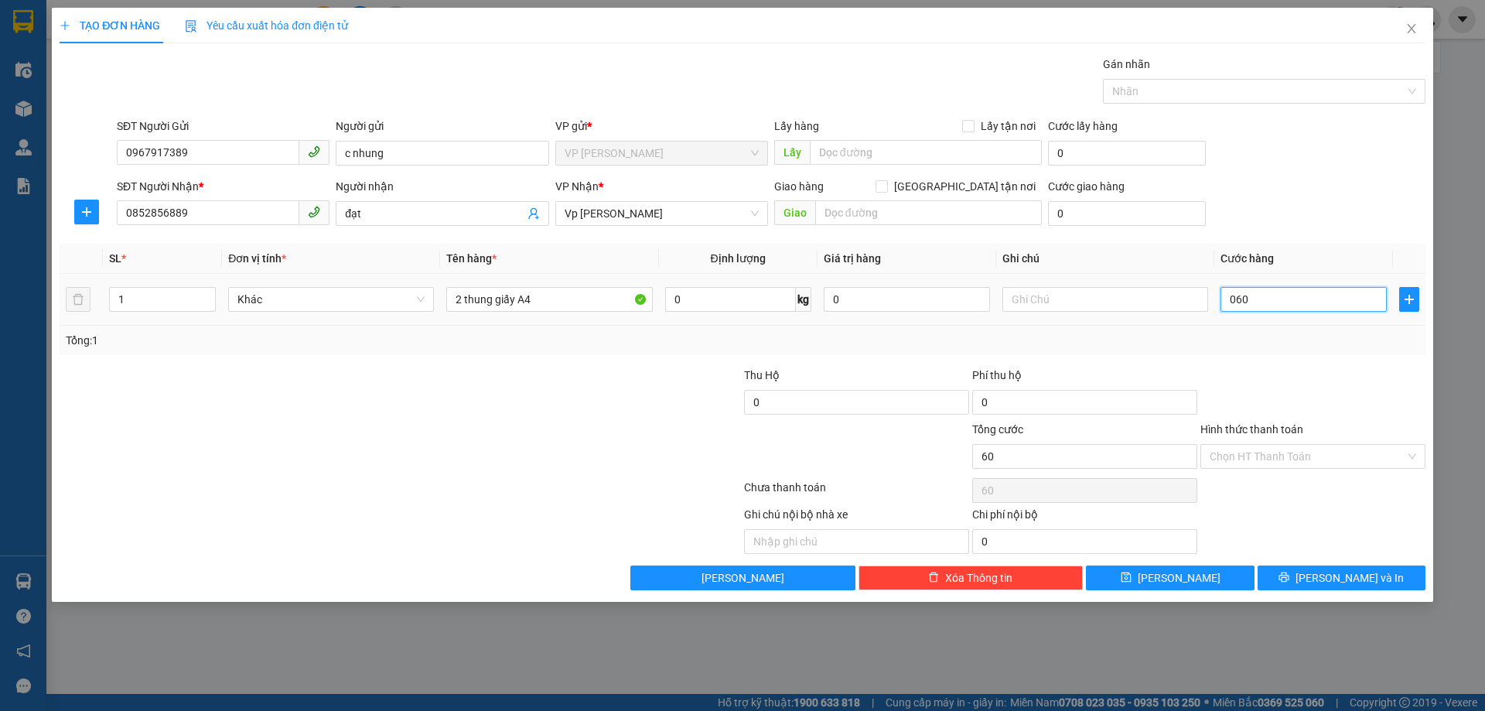
type input "6"
type input "0"
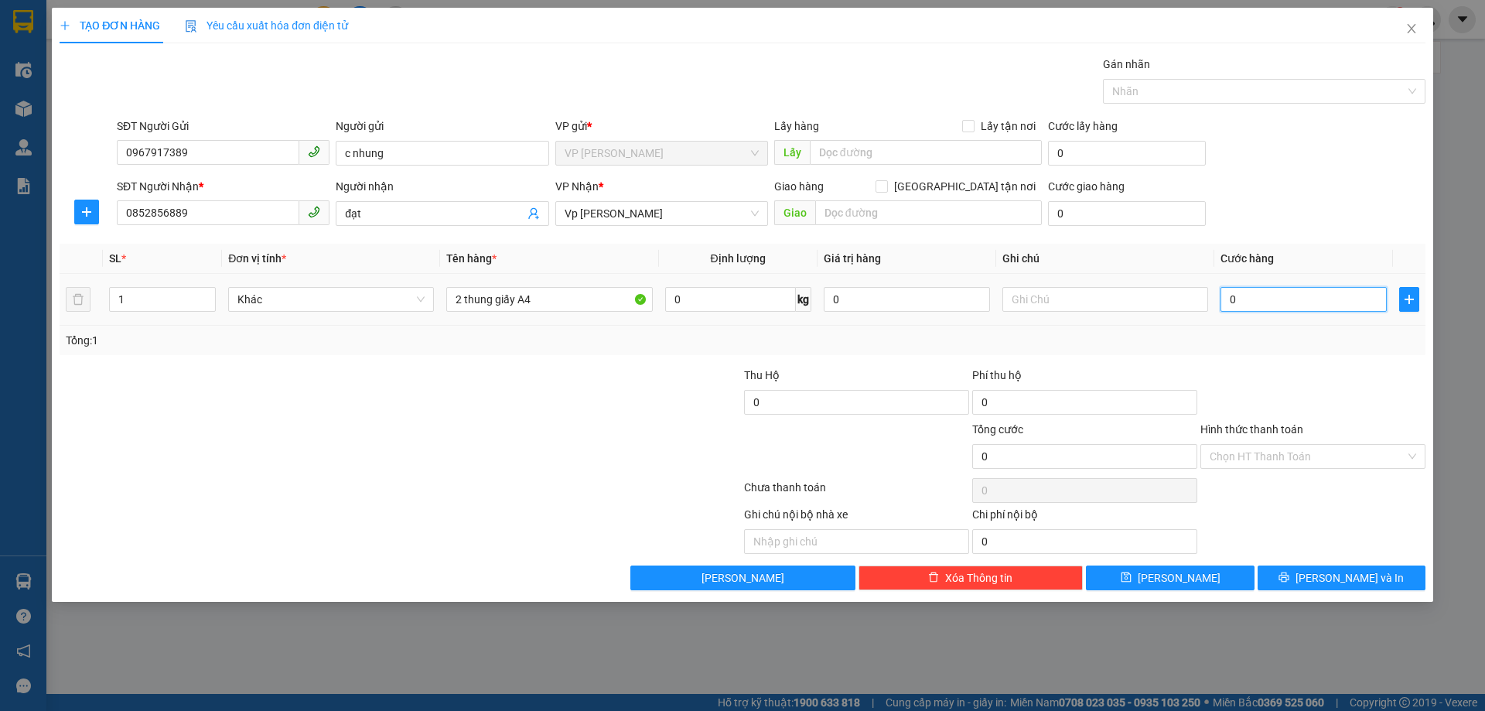
click at [1232, 299] on input "0" at bounding box center [1304, 299] width 166 height 25
type input "60"
type input "600"
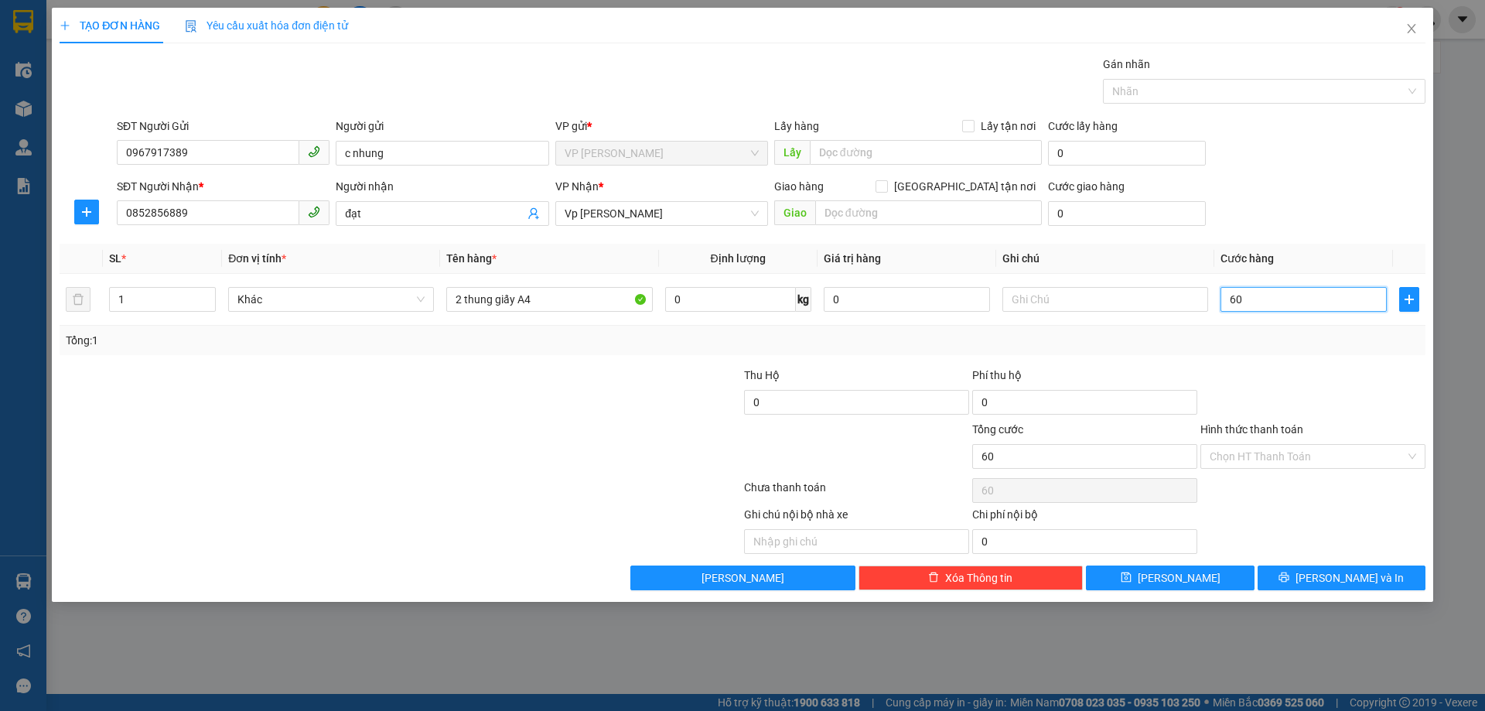
type input "600"
type input "6.000"
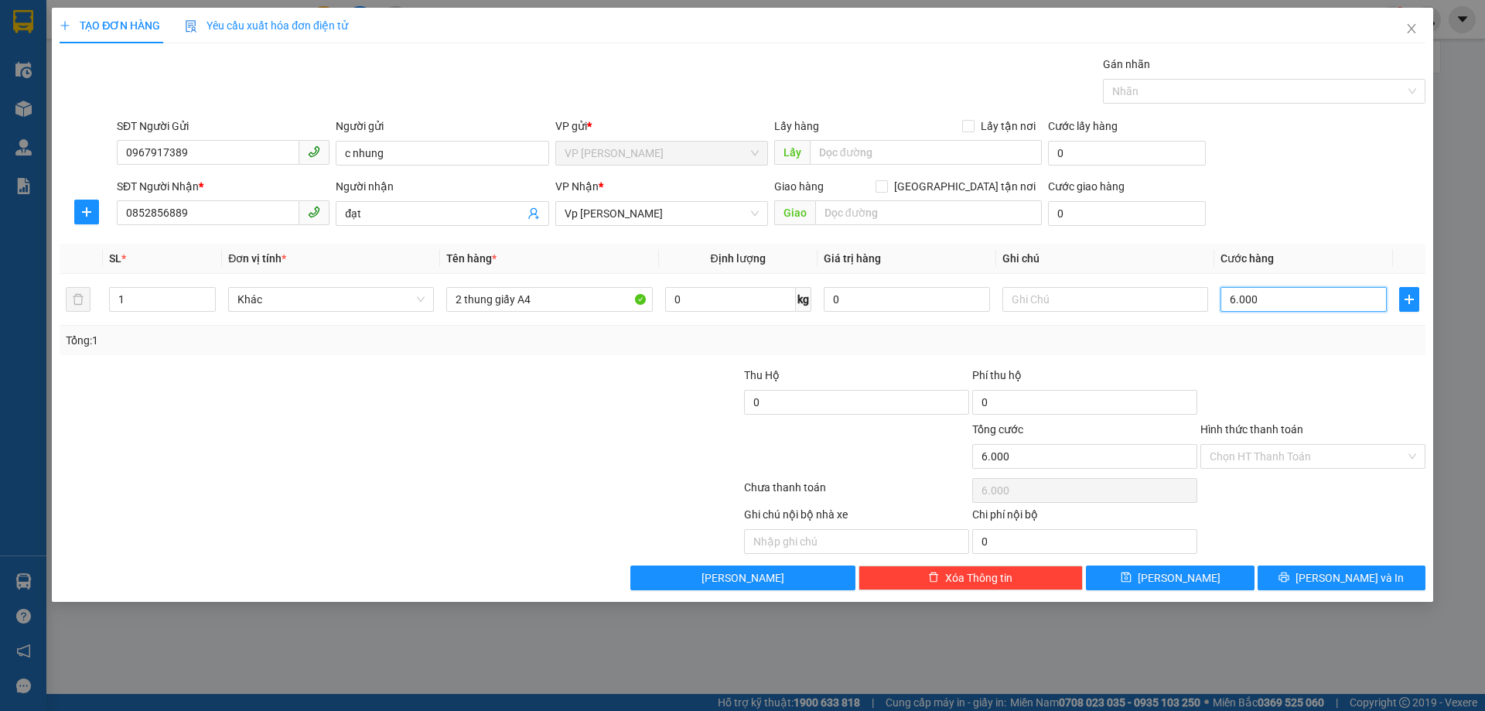
type input "66.000"
type input "666.000"
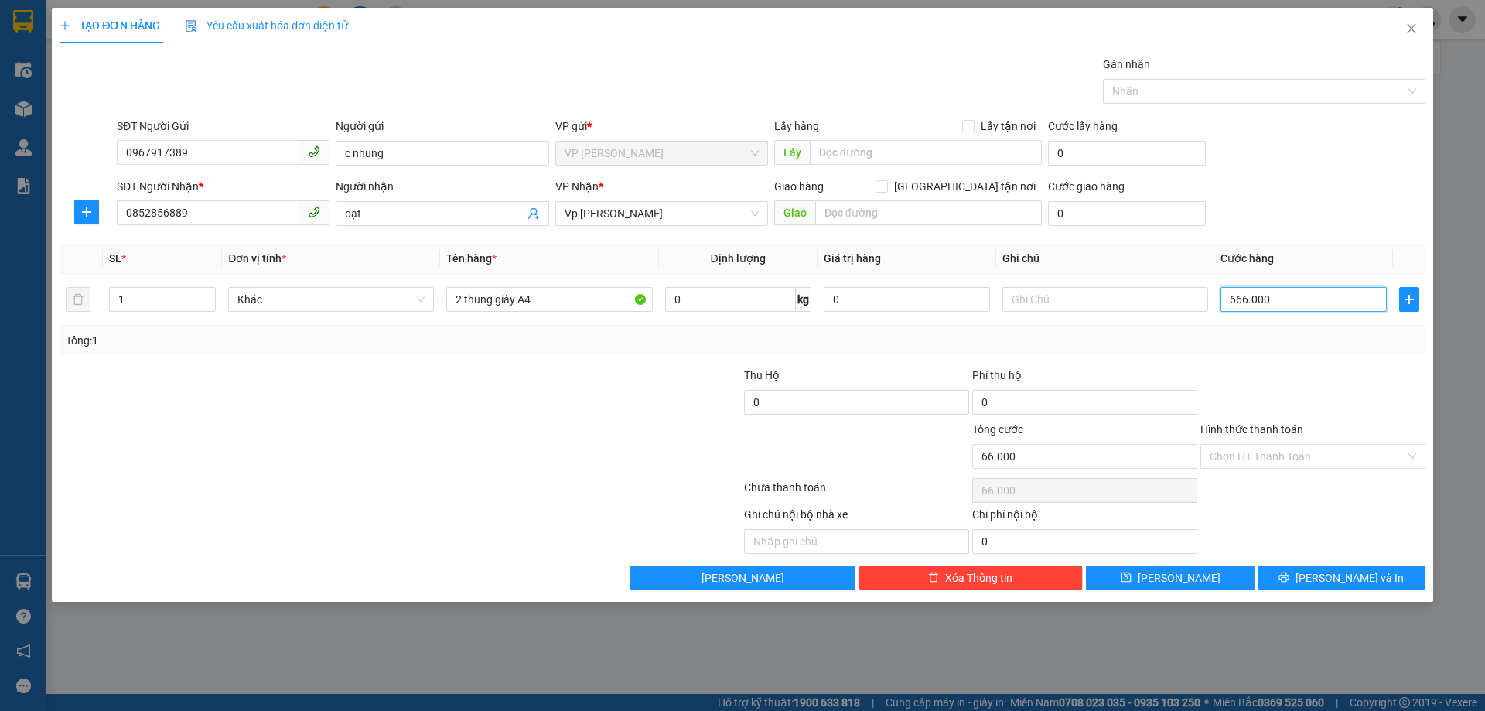
type input "666.000"
type input "66.600"
type input "6.660"
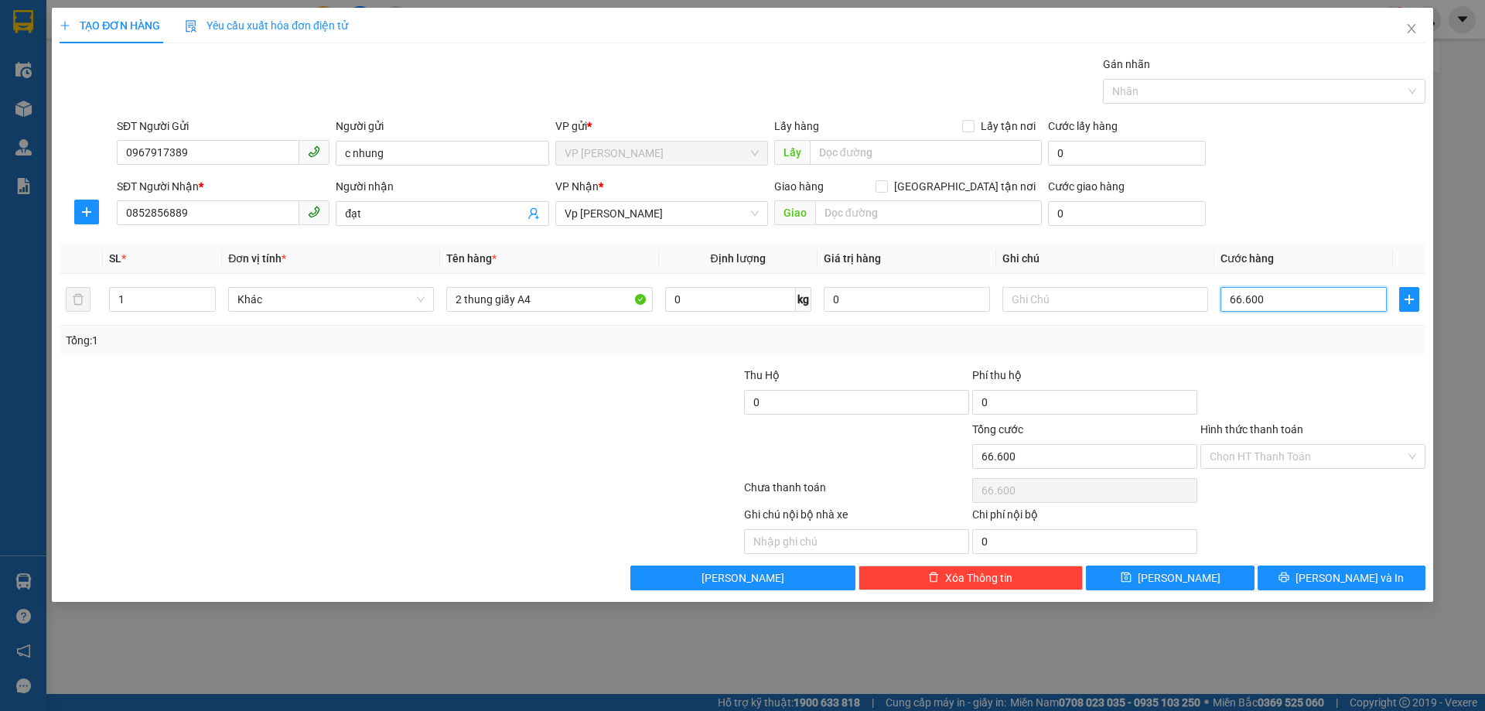
type input "6.660"
type input "666"
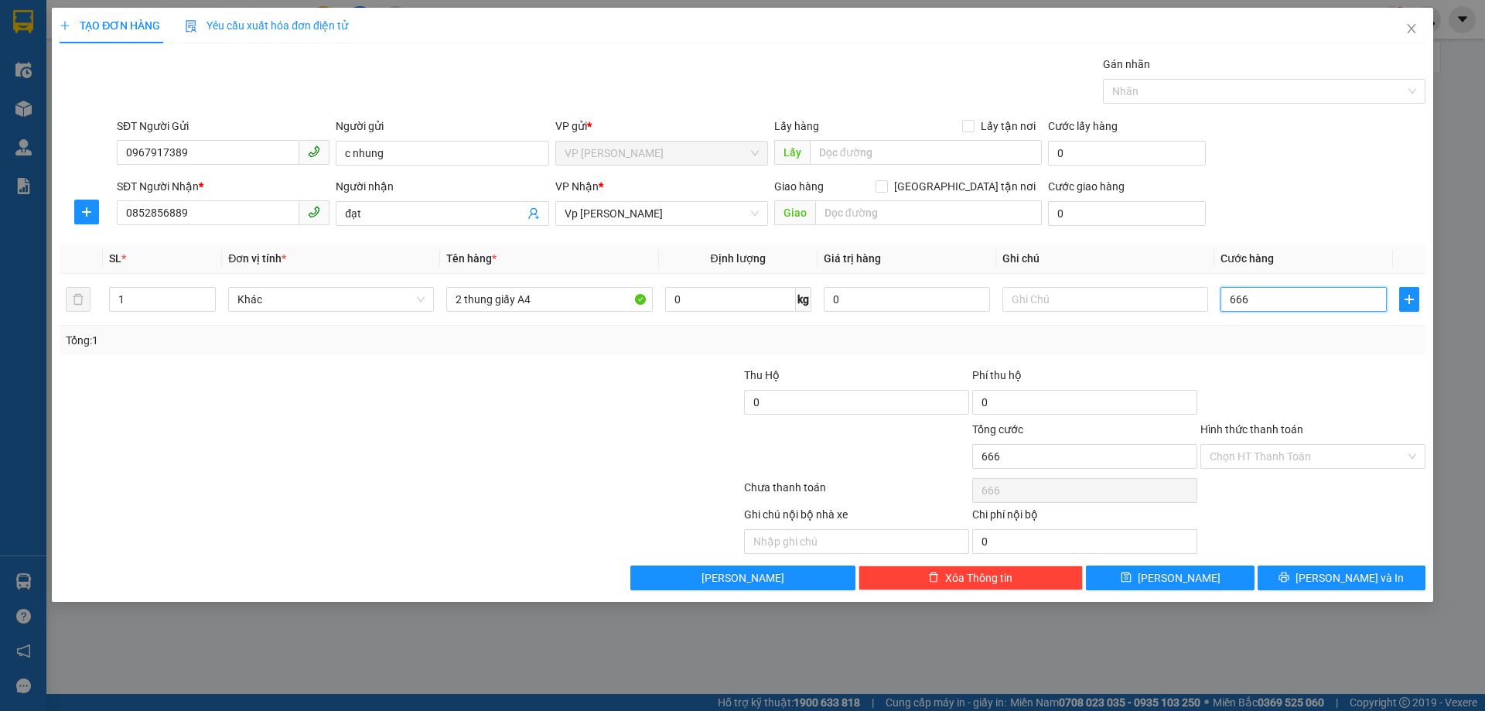
type input "66"
type input "6"
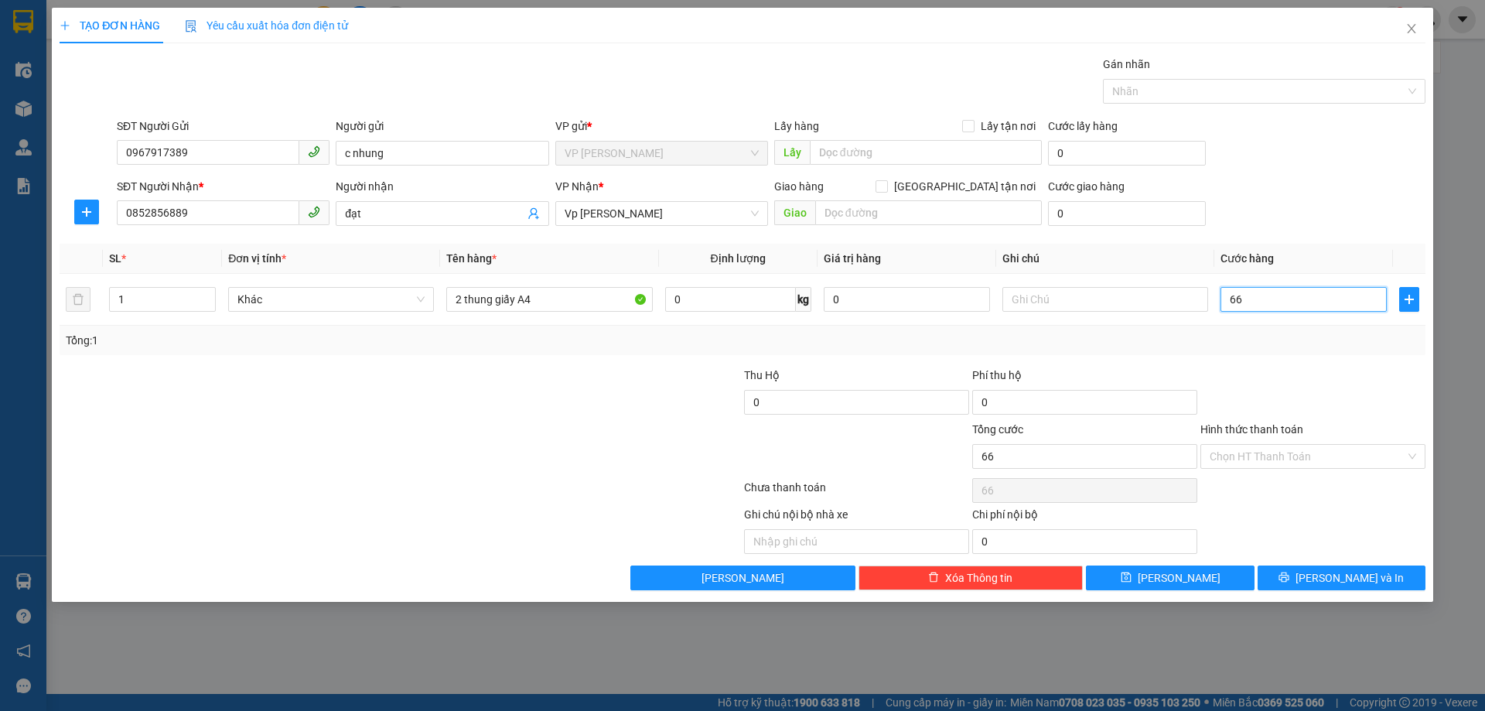
type input "6"
type input "0"
type input "50"
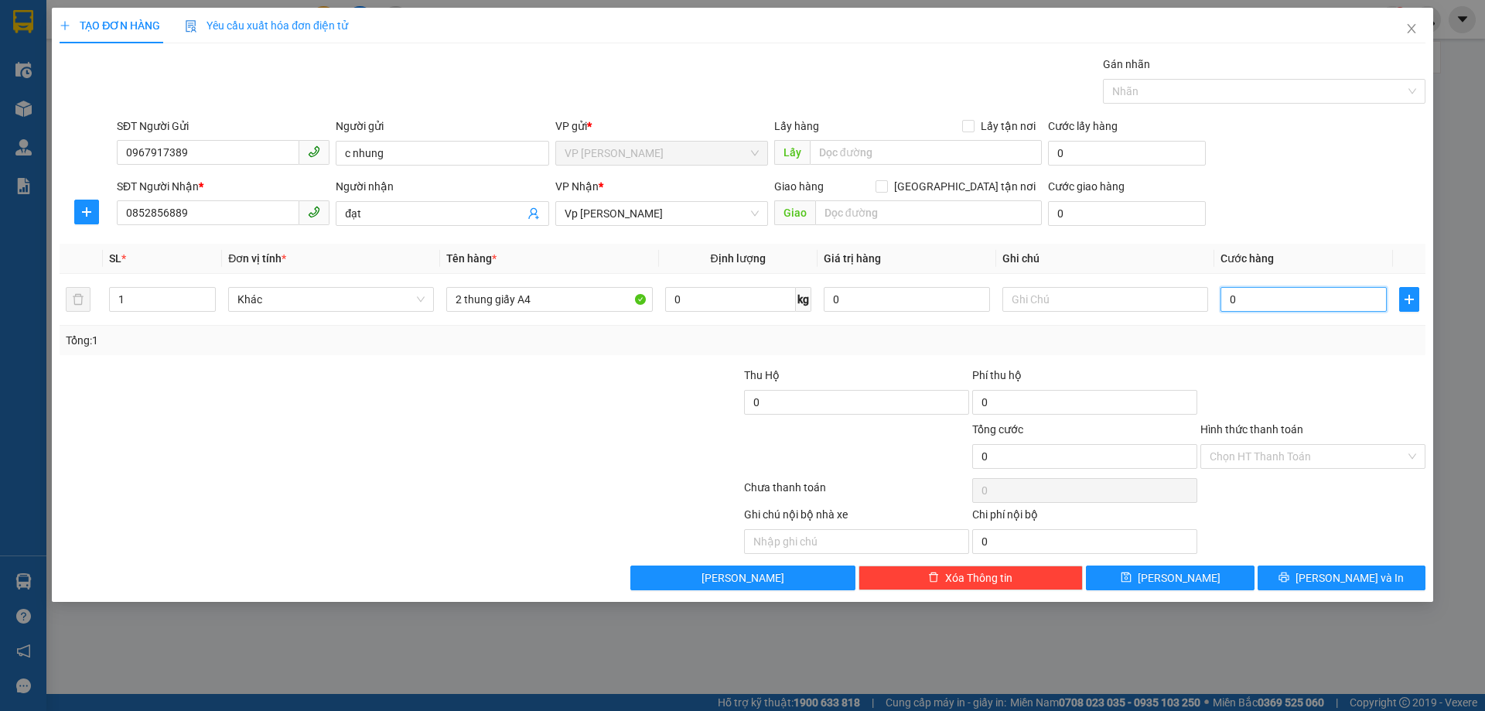
type input "50"
type input "500"
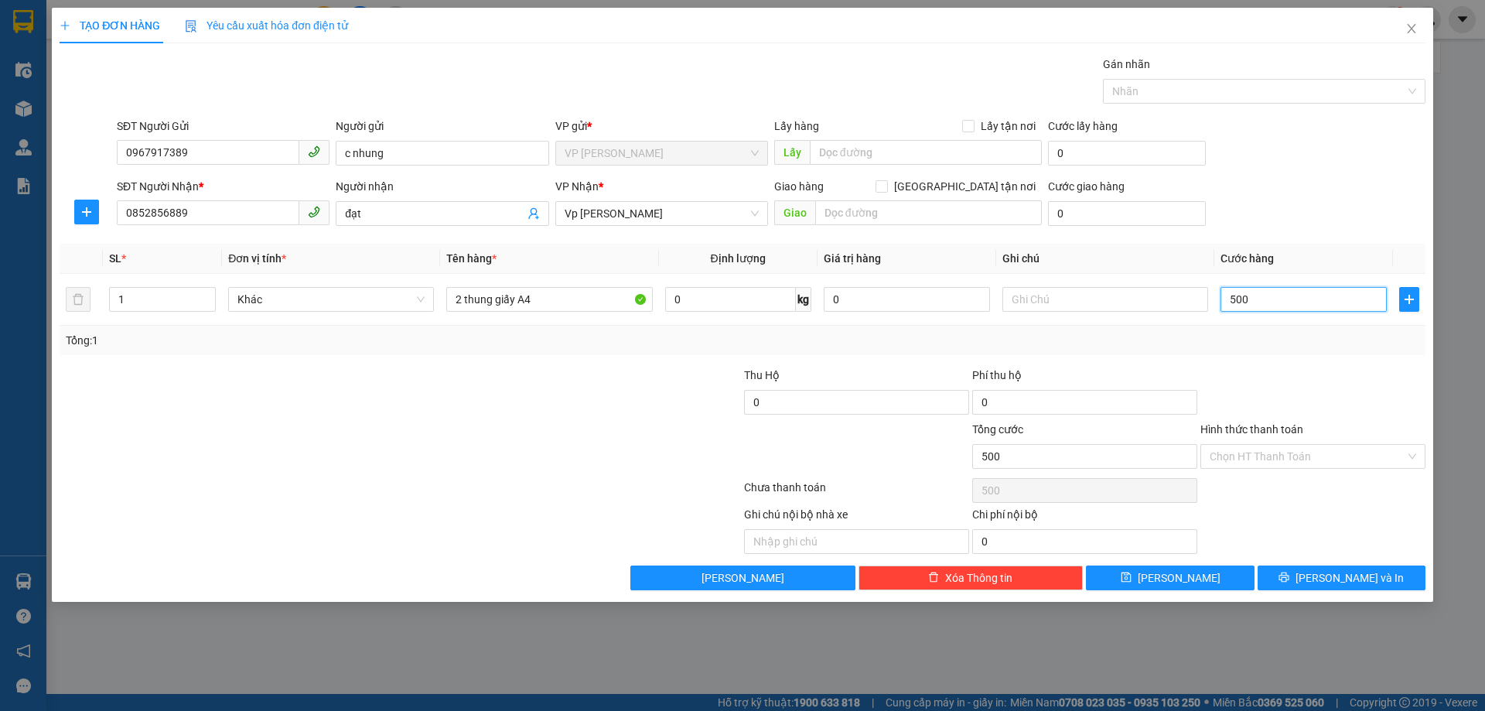
type input "5.000"
type input "55.000"
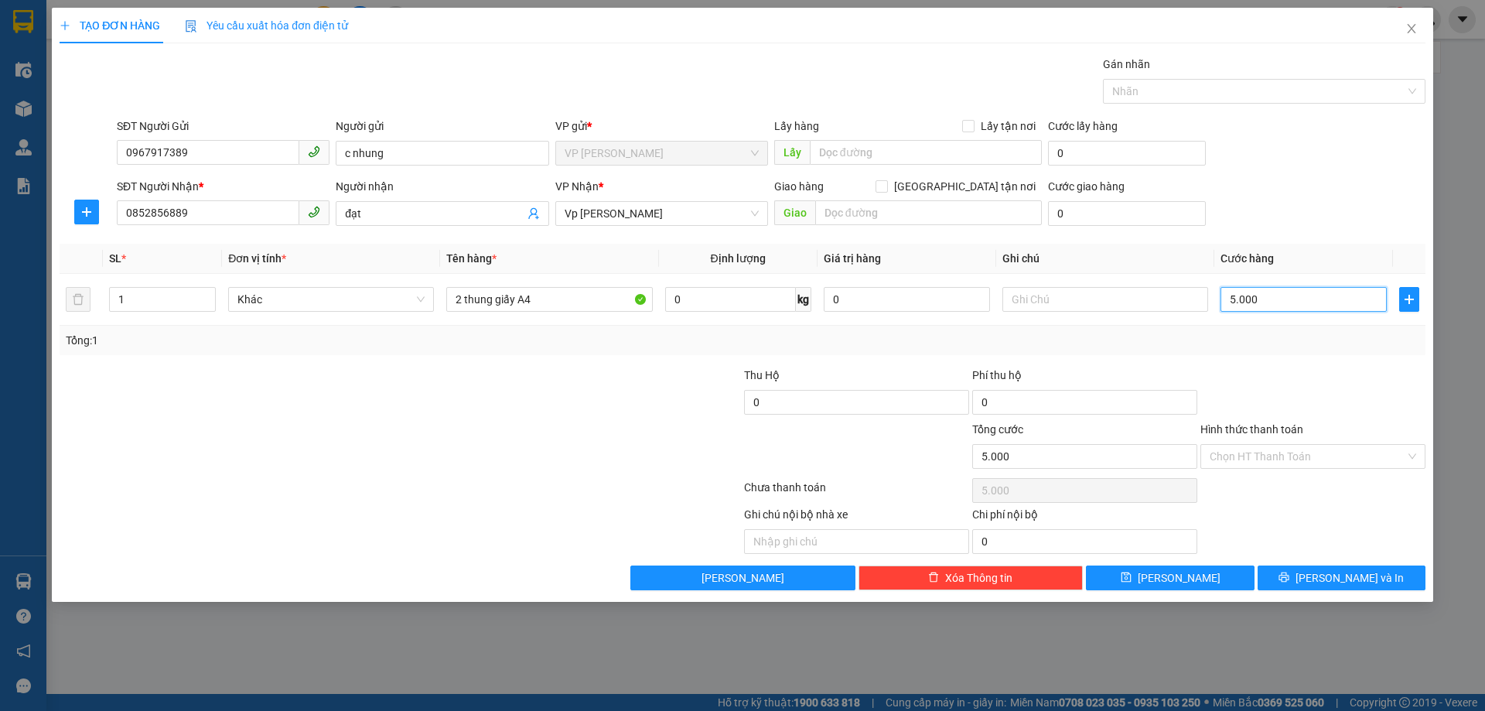
type input "55.000"
type input "5.000.000"
click at [1352, 451] on input "Hình thức thanh toán" at bounding box center [1308, 456] width 196 height 23
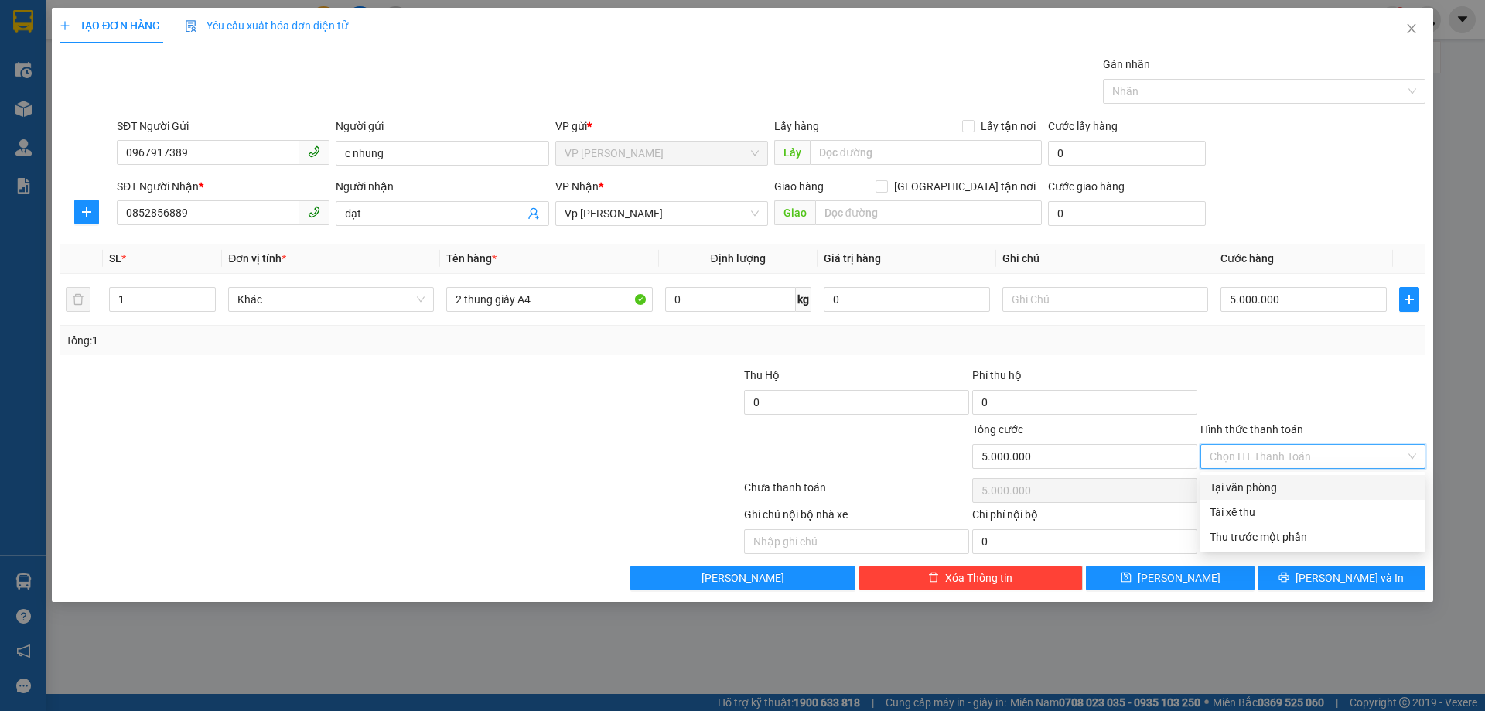
click at [1244, 487] on div "Tại văn phòng" at bounding box center [1313, 487] width 207 height 17
type input "0"
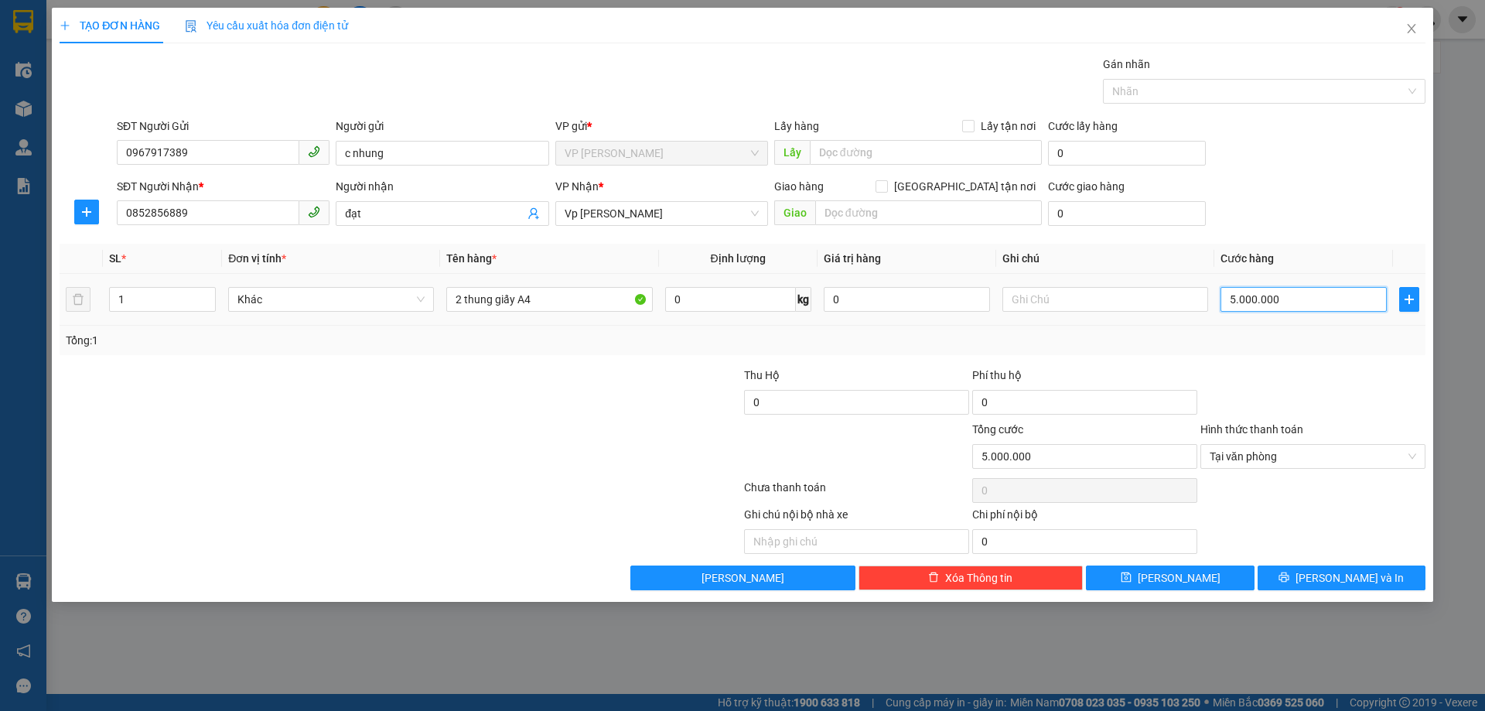
click at [1289, 297] on input "5.000.000" at bounding box center [1304, 299] width 166 height 25
click at [1278, 306] on input "5.000.000" at bounding box center [1304, 299] width 166 height 25
type input "500.000"
type input "50.000"
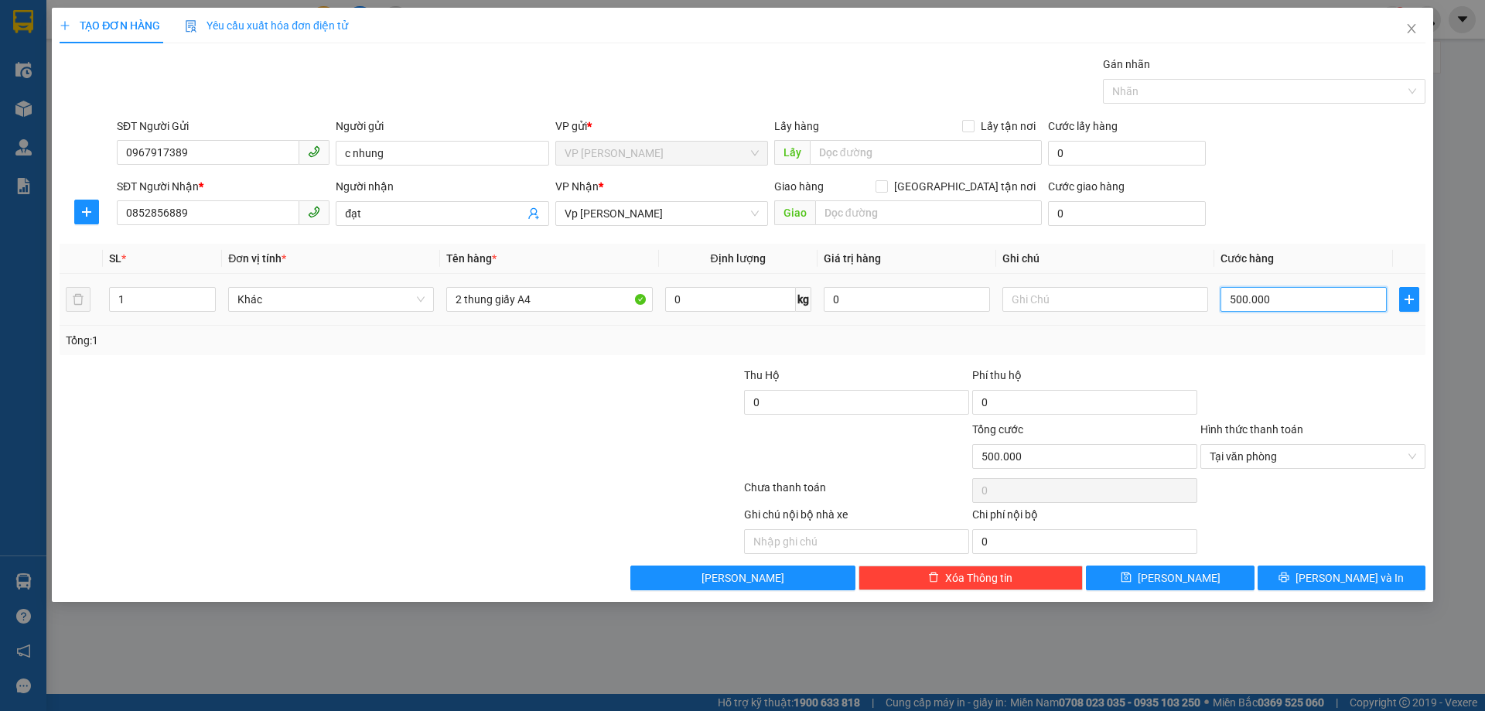
type input "50.000"
click at [1091, 460] on input "50.000" at bounding box center [1085, 456] width 225 height 25
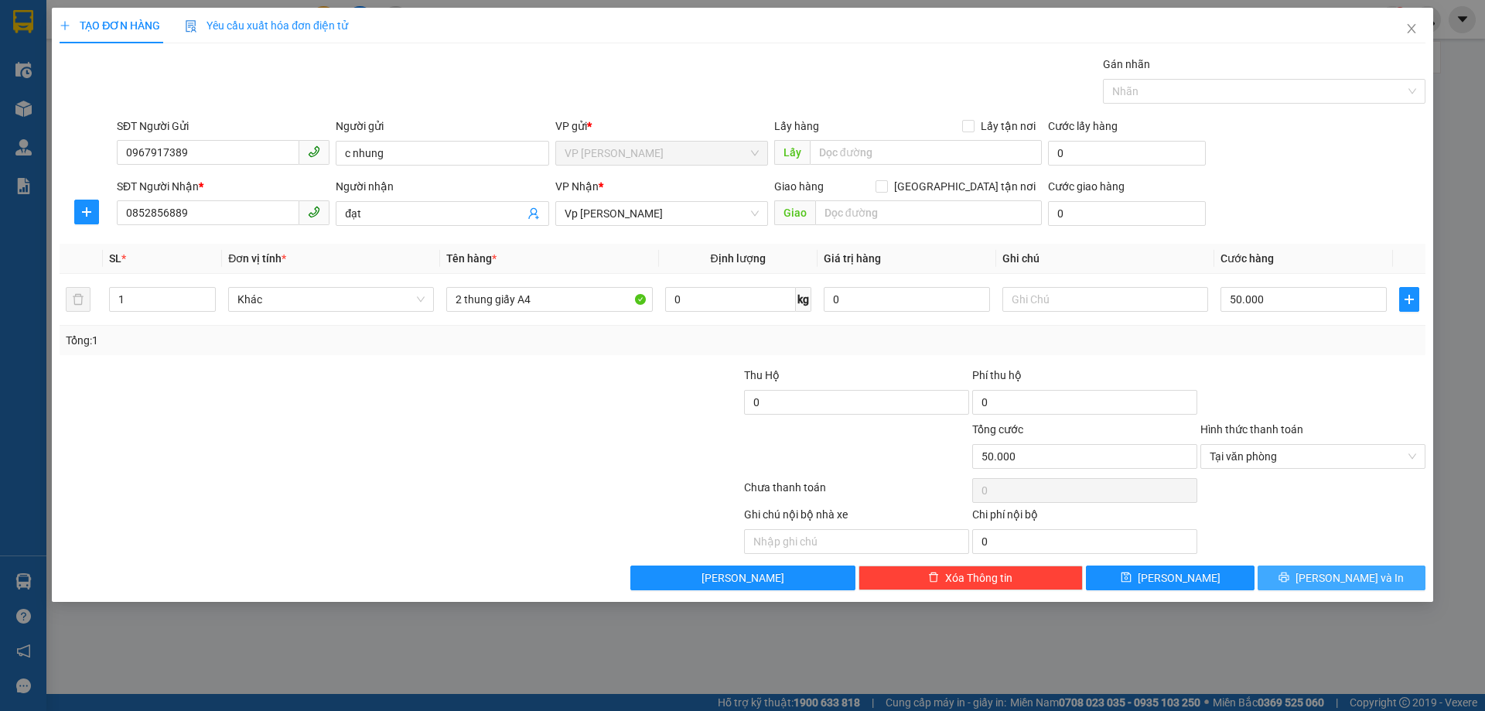
click at [1335, 577] on span "Lưu và In" at bounding box center [1350, 577] width 108 height 17
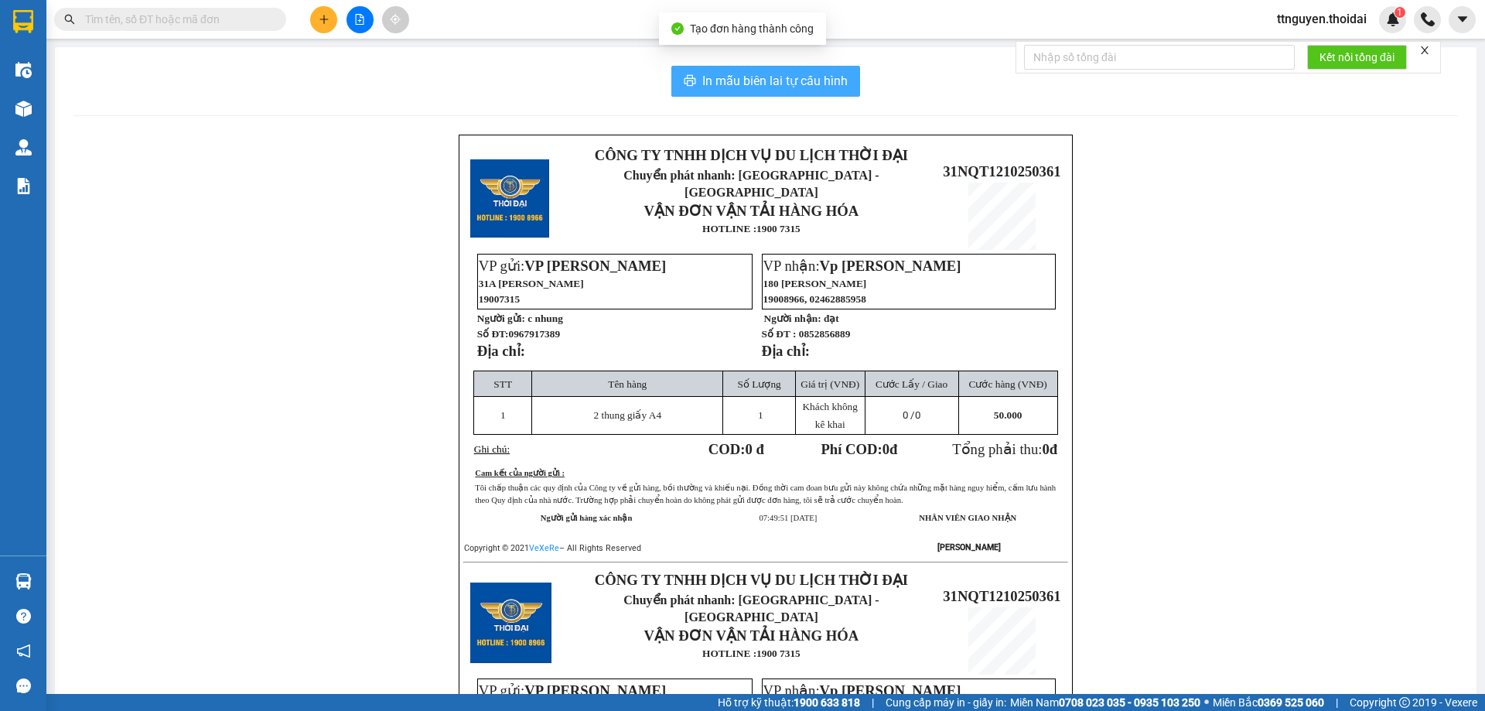
click at [767, 74] on span "In mẫu biên lai tự cấu hình" at bounding box center [775, 80] width 145 height 19
